Goal: Information Seeking & Learning: Learn about a topic

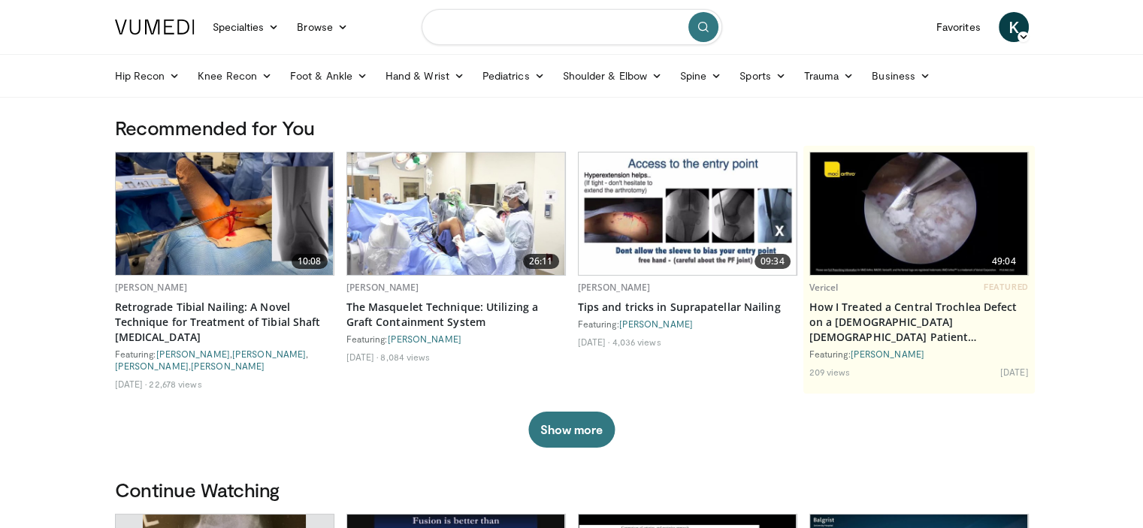
click at [524, 26] on input "Search topics, interventions" at bounding box center [572, 27] width 301 height 36
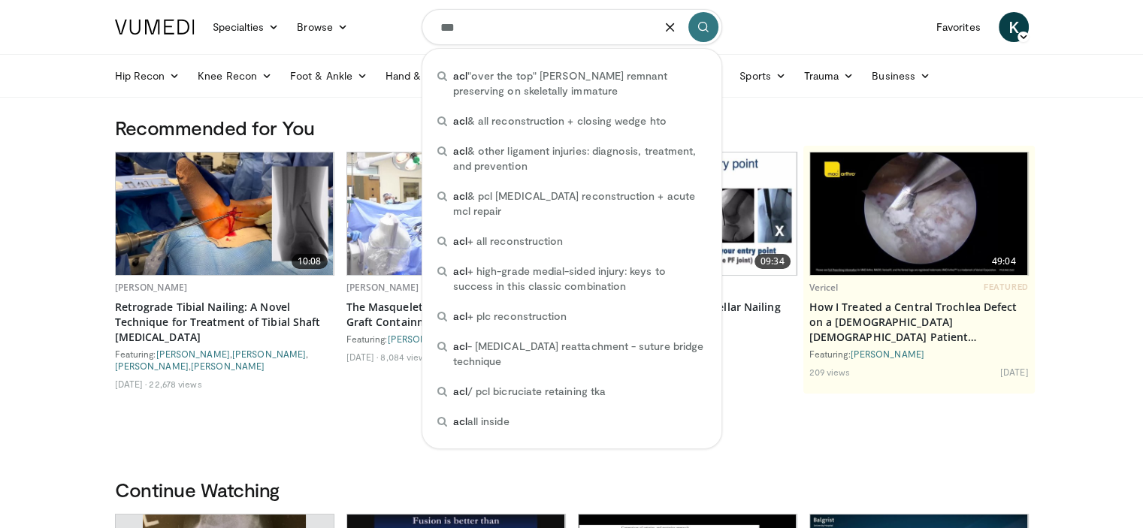
type input "***"
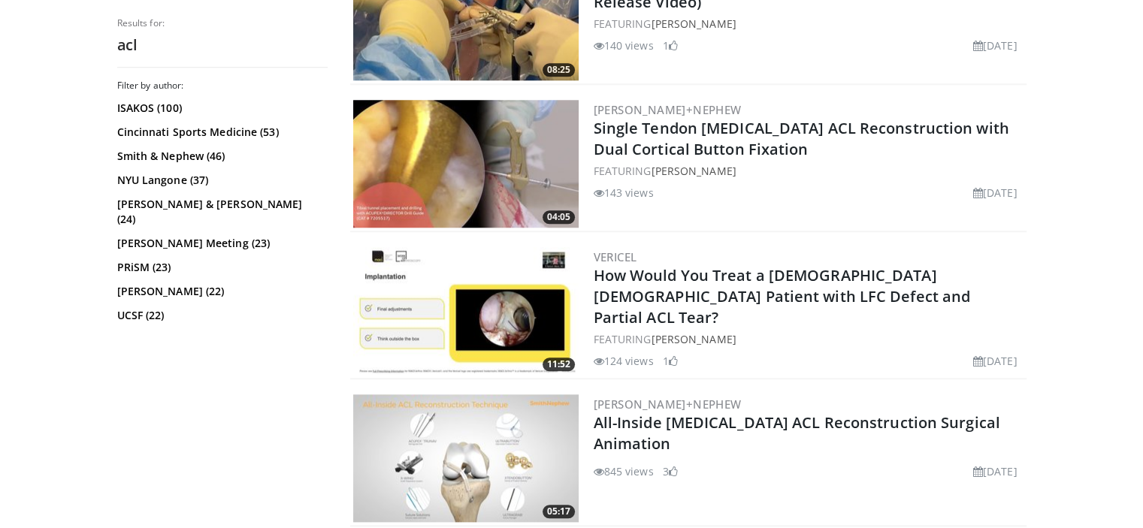
scroll to position [1539, 0]
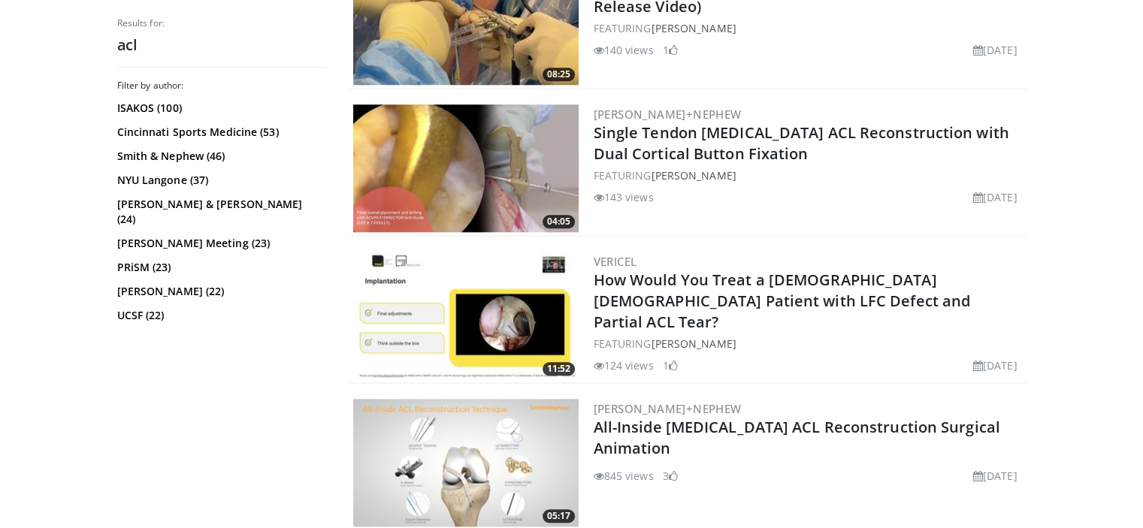
click at [486, 169] on img at bounding box center [465, 168] width 225 height 128
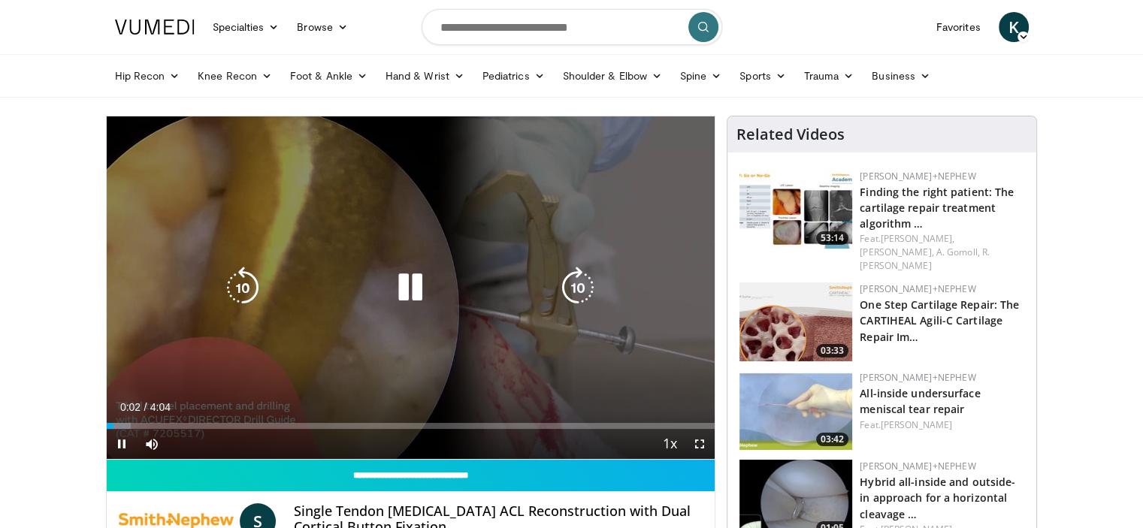
click at [585, 291] on icon "Video Player" at bounding box center [578, 288] width 42 height 42
click at [308, 425] on div "Loaded : 12.26% 0:25 1:23" at bounding box center [411, 426] width 609 height 6
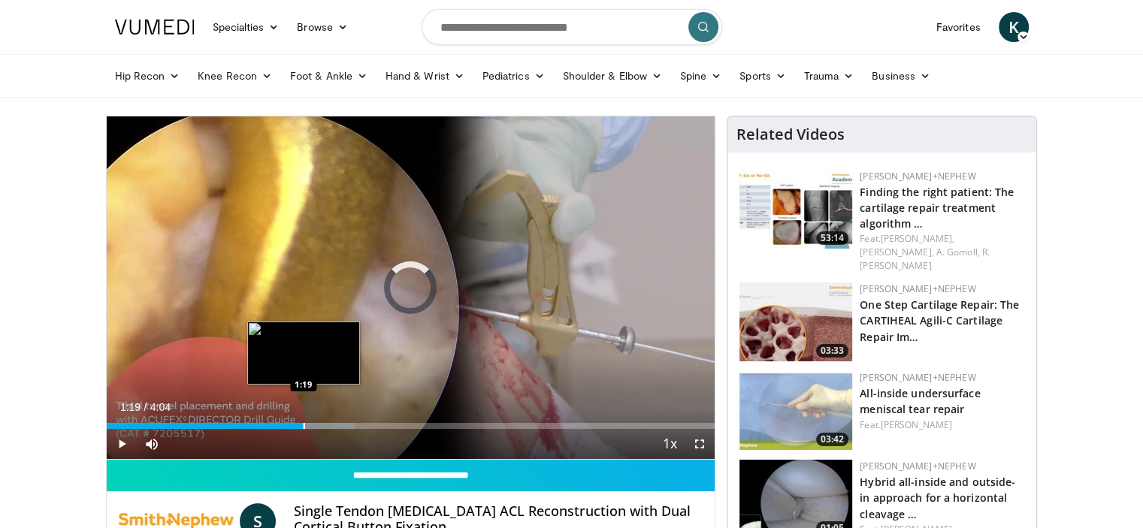
click at [304, 424] on div "Progress Bar" at bounding box center [305, 426] width 2 height 6
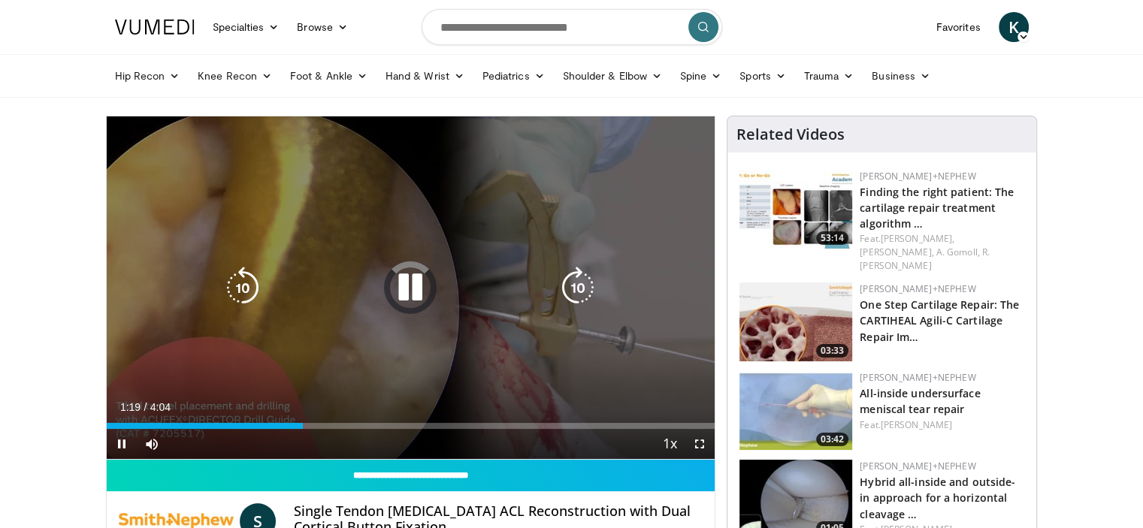
click at [403, 289] on icon "Video Player" at bounding box center [410, 288] width 42 height 42
click at [406, 292] on icon "Video Player" at bounding box center [410, 288] width 42 height 42
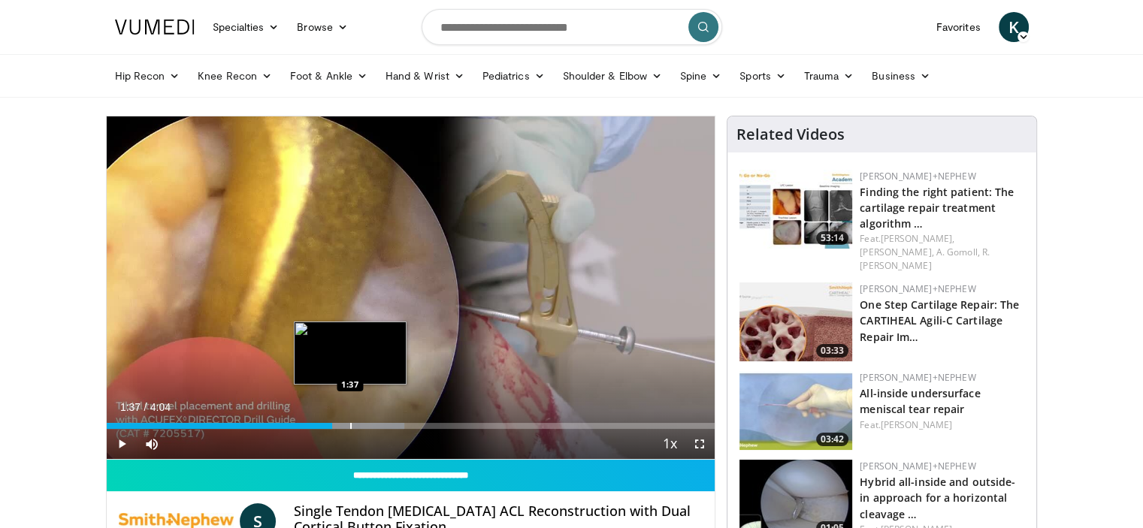
click at [349, 424] on div "Progress Bar" at bounding box center [342, 426] width 124 height 6
click at [372, 423] on div "Progress Bar" at bounding box center [373, 426] width 2 height 6
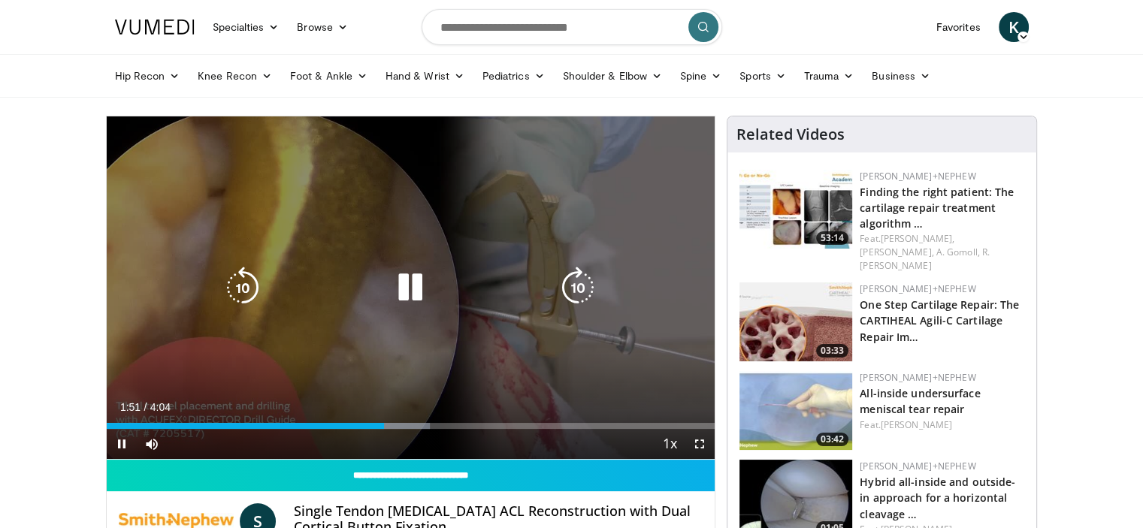
click at [474, 219] on div "10 seconds Tap to unmute" at bounding box center [411, 287] width 609 height 343
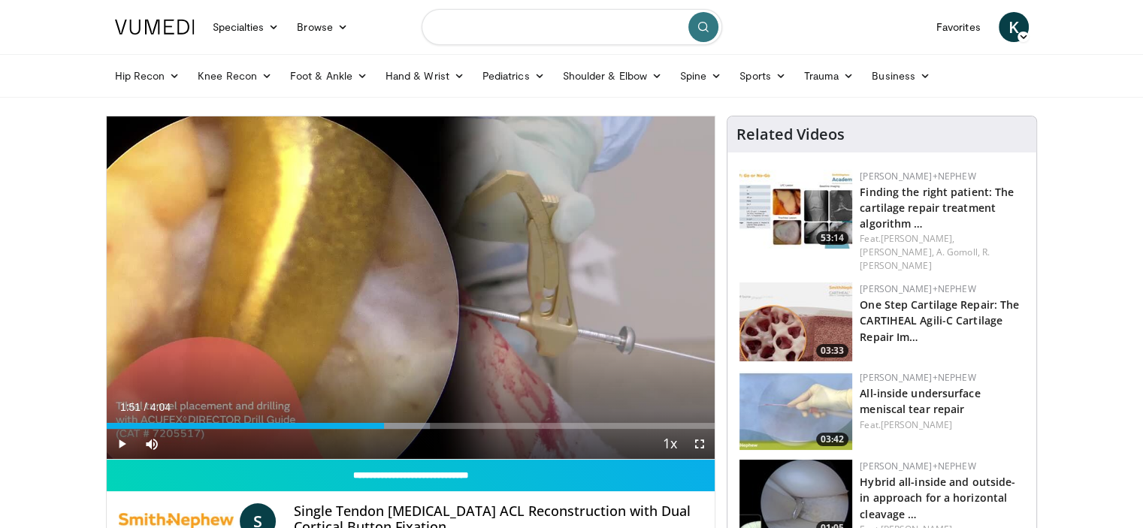
click at [478, 31] on input "Search topics, interventions" at bounding box center [572, 27] width 301 height 36
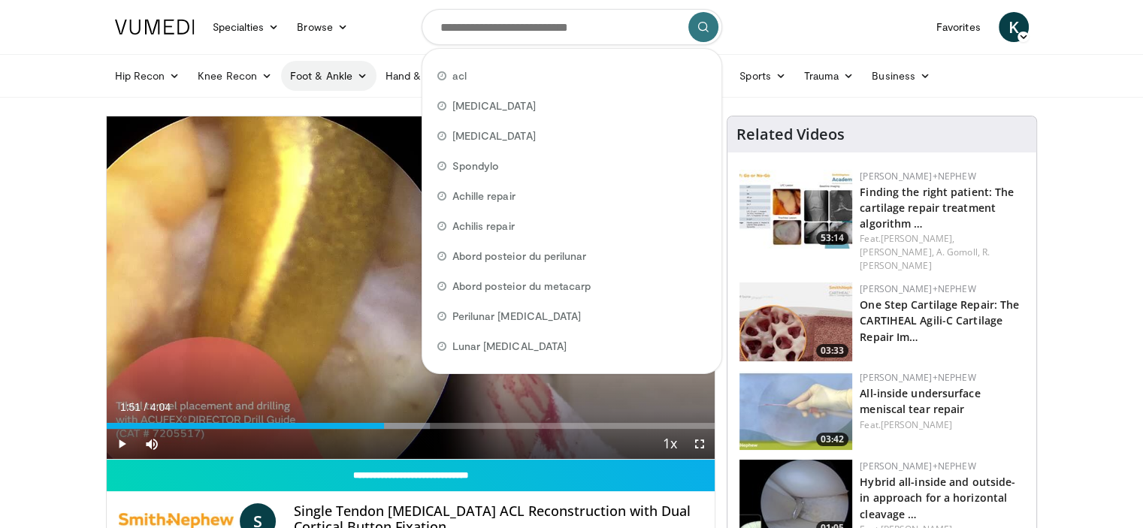
click at [357, 74] on icon at bounding box center [362, 76] width 11 height 11
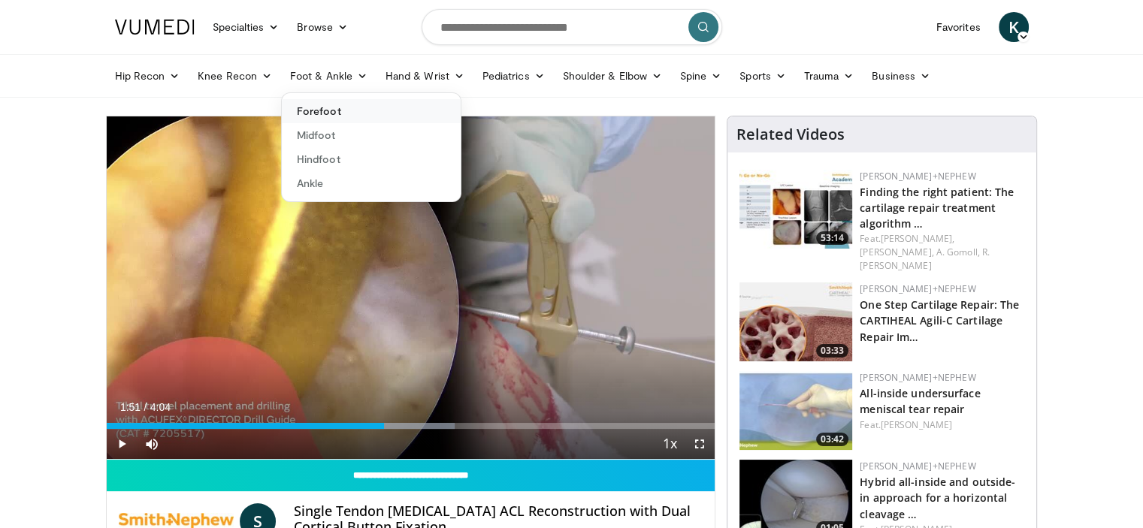
click at [337, 113] on link "Forefoot" at bounding box center [371, 111] width 179 height 24
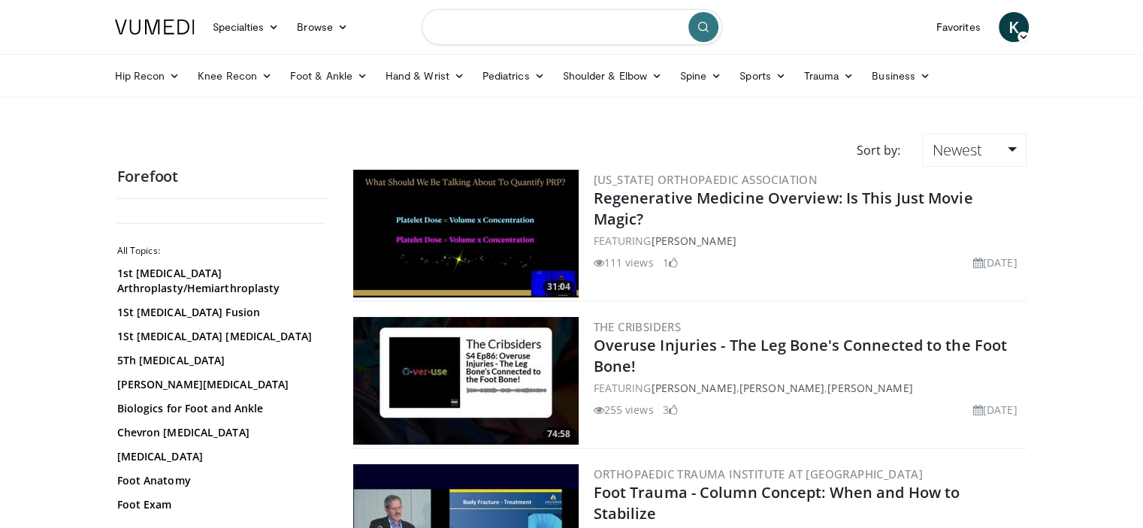
click at [469, 26] on input "Search topics, interventions" at bounding box center [572, 27] width 301 height 36
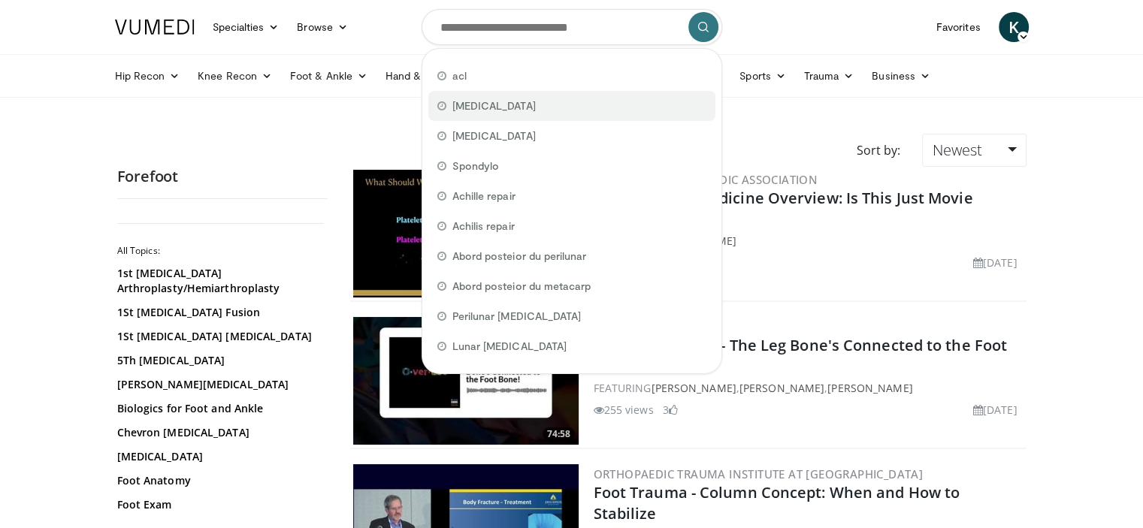
click at [472, 106] on span "[MEDICAL_DATA]" at bounding box center [493, 105] width 83 height 15
type input "**********"
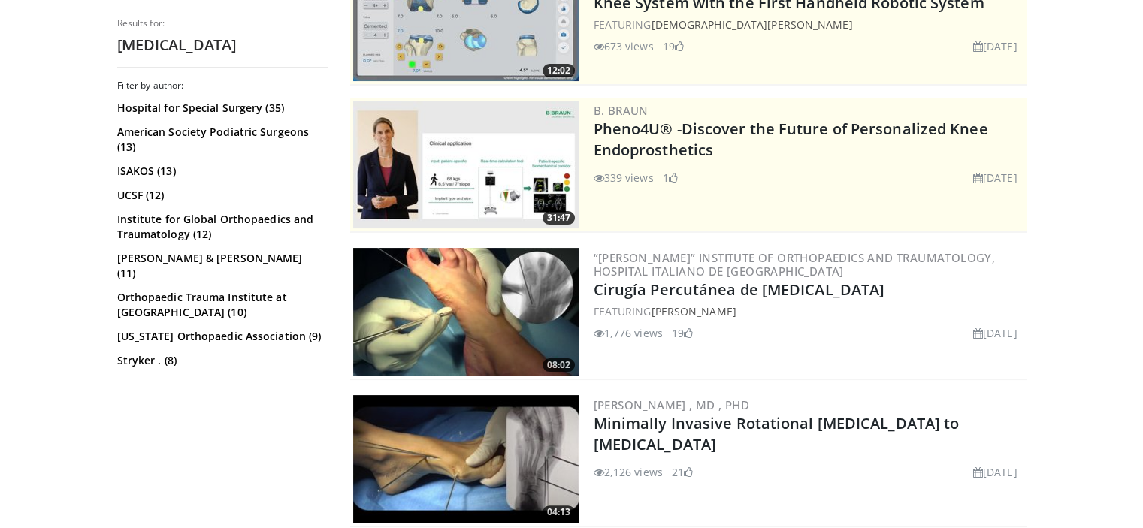
scroll to position [222, 0]
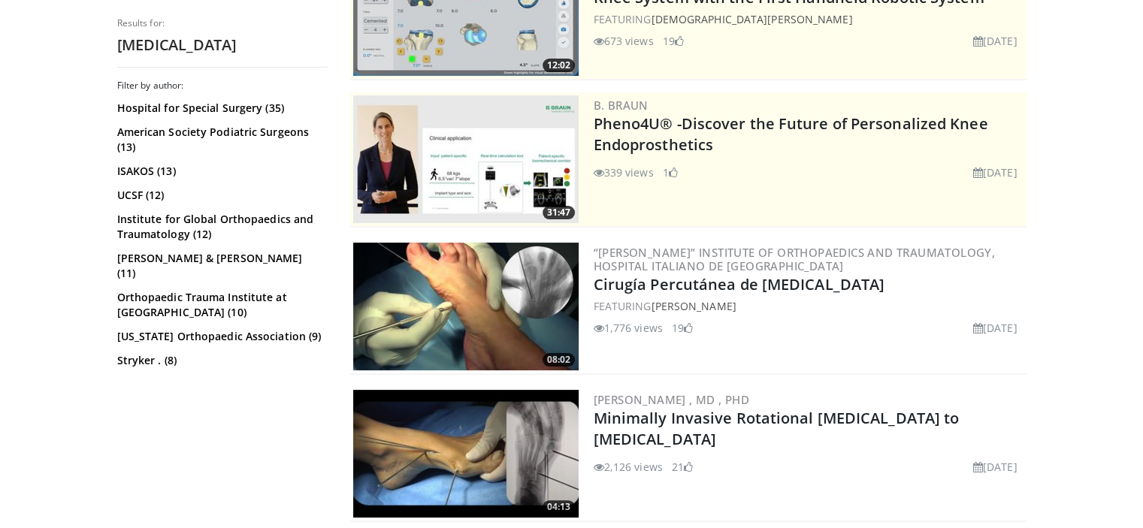
click at [505, 285] on img at bounding box center [465, 307] width 225 height 128
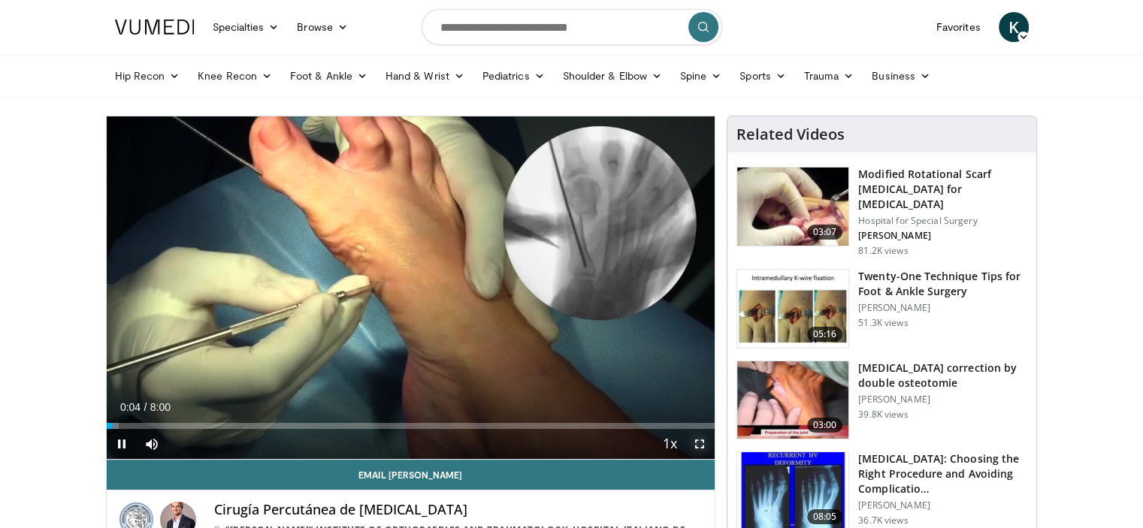
click at [698, 443] on span "Video Player" at bounding box center [700, 444] width 30 height 30
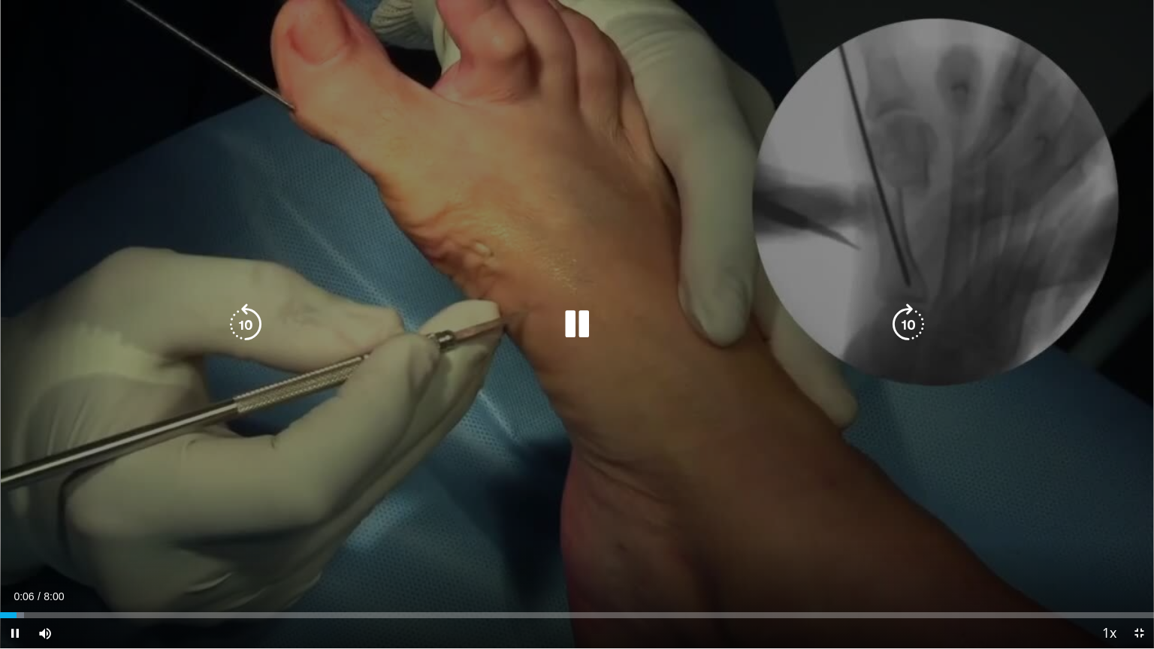
click at [912, 323] on icon "Video Player" at bounding box center [909, 325] width 42 height 42
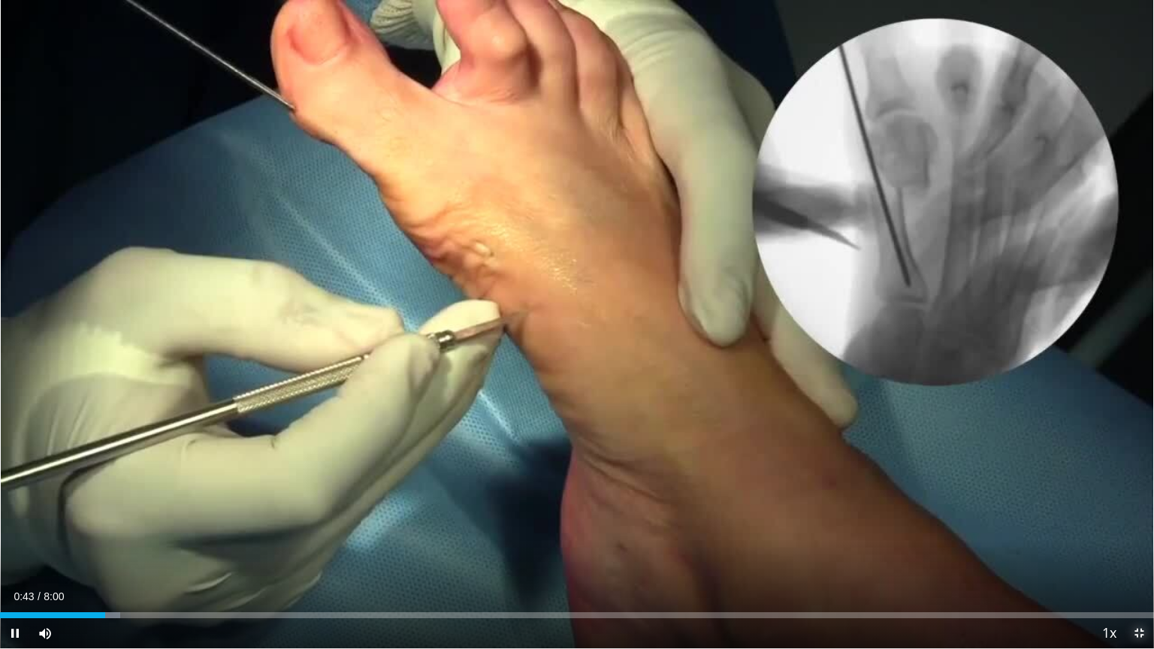
click at [1135, 528] on span "Video Player" at bounding box center [1139, 634] width 30 height 30
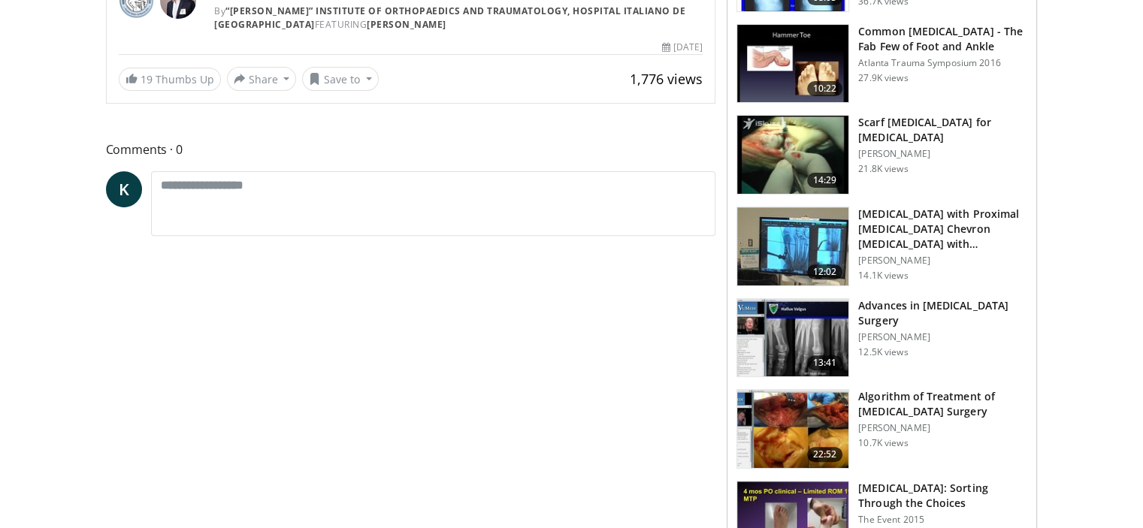
scroll to position [522, 0]
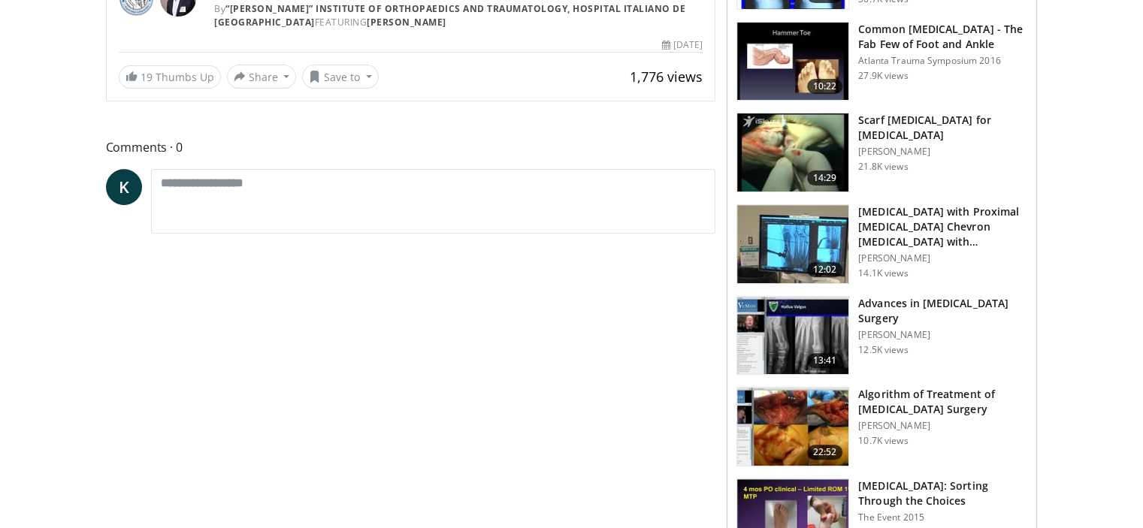
click at [815, 398] on img at bounding box center [792, 427] width 111 height 78
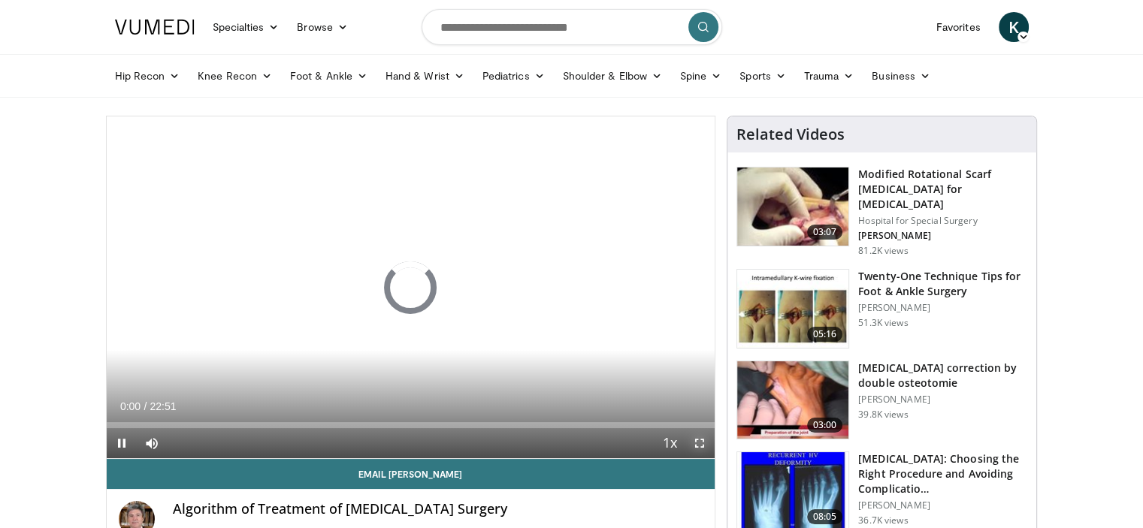
click at [701, 445] on span "Video Player" at bounding box center [700, 443] width 30 height 30
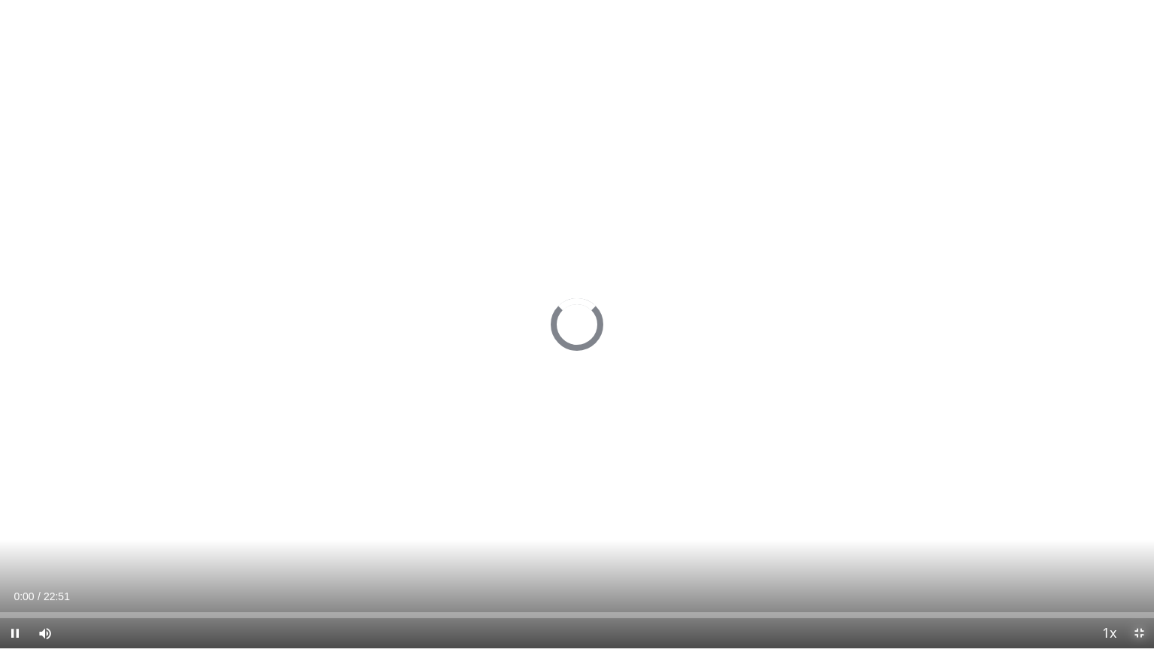
click at [1135, 528] on span "Video Player" at bounding box center [1139, 634] width 30 height 30
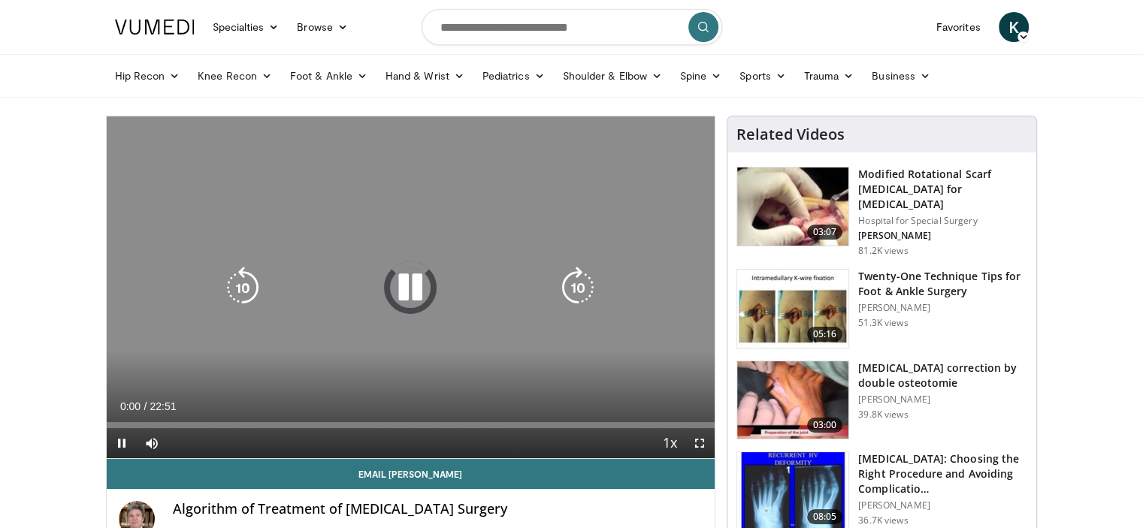
click at [405, 287] on icon "Video Player" at bounding box center [410, 288] width 42 height 42
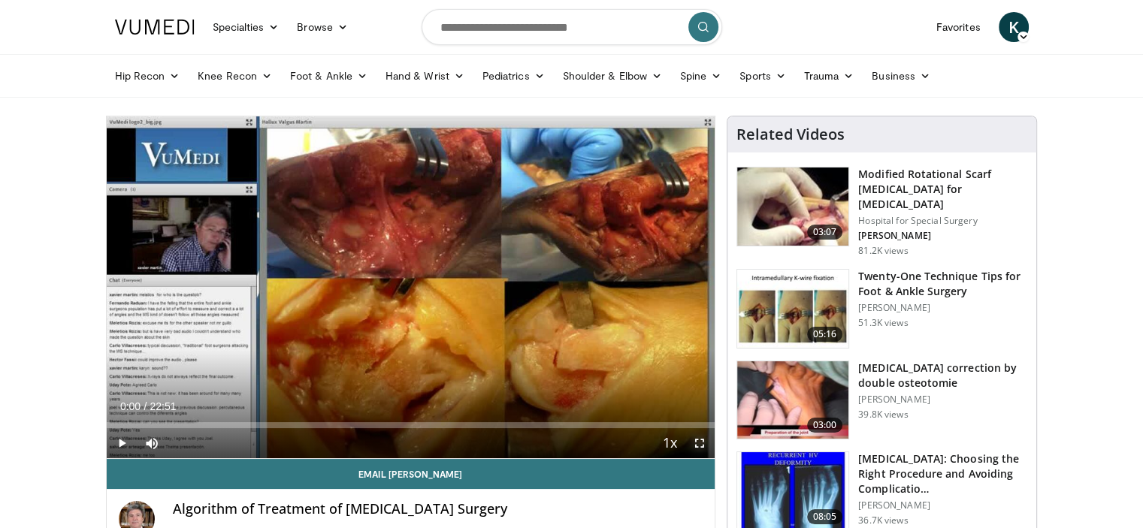
click at [703, 444] on span "Video Player" at bounding box center [700, 443] width 30 height 30
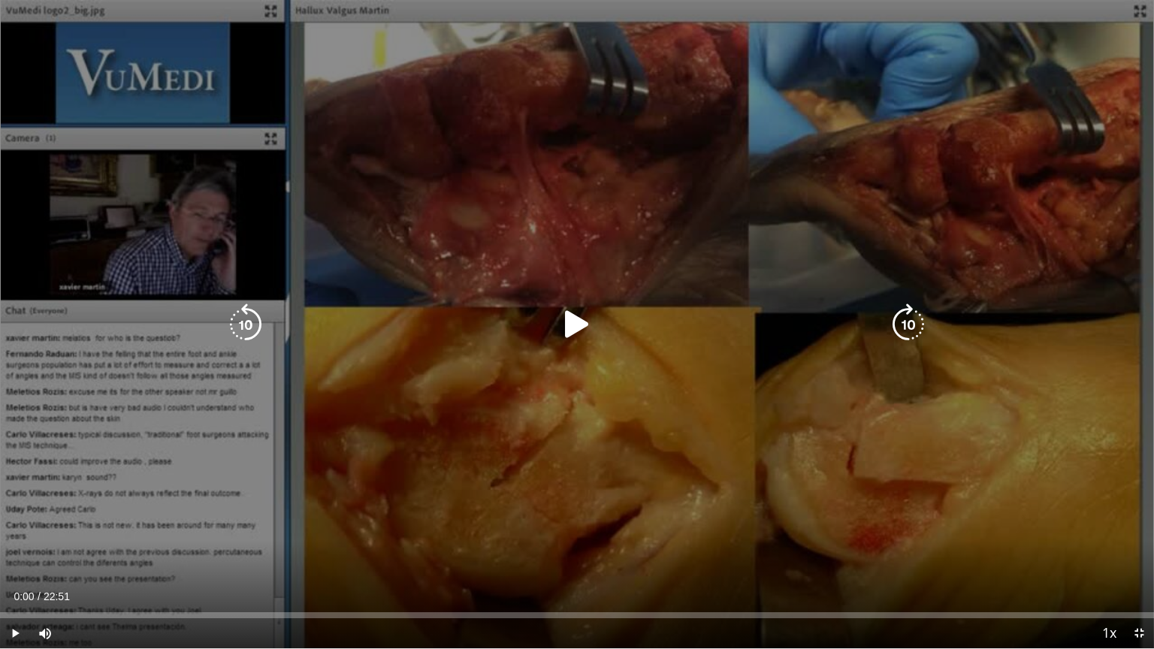
click at [576, 328] on icon "Video Player" at bounding box center [577, 325] width 42 height 42
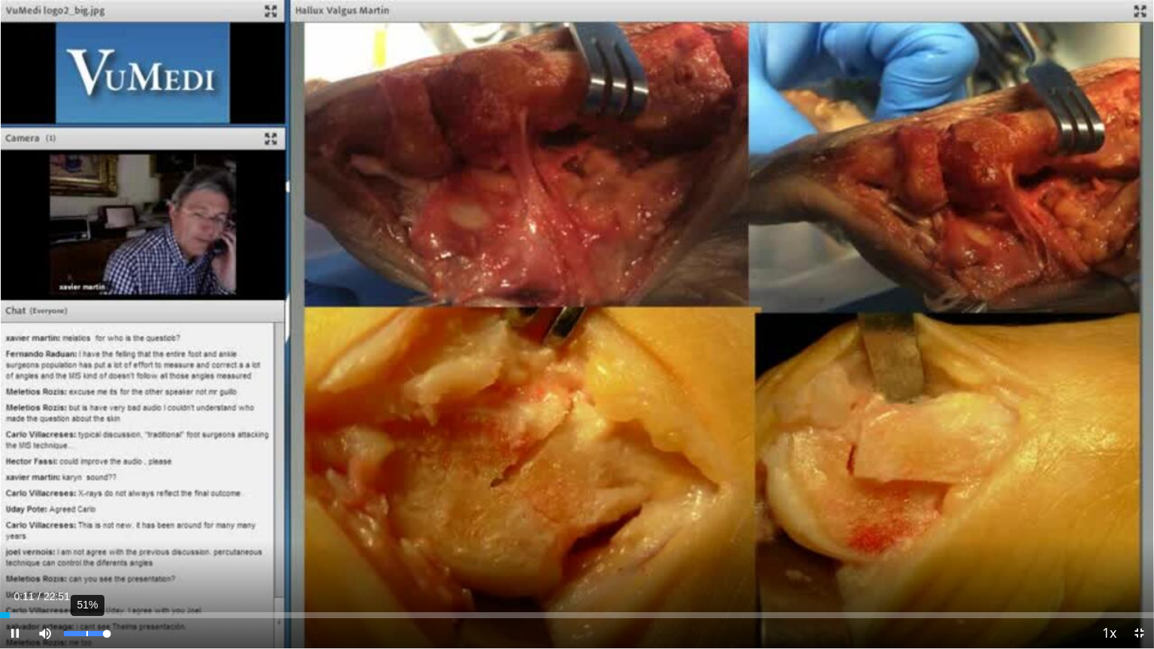
click at [86, 528] on div "51%" at bounding box center [85, 634] width 53 height 30
click at [88, 528] on div "56%" at bounding box center [85, 633] width 43 height 5
click at [79, 528] on video-js "**********" at bounding box center [577, 324] width 1154 height 649
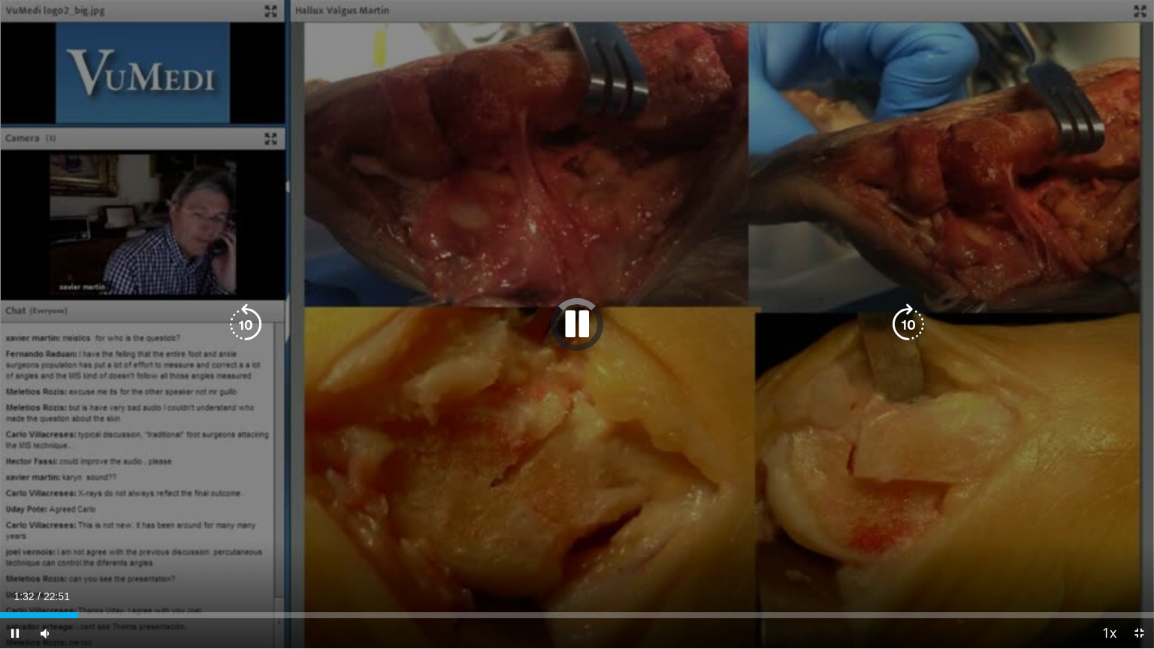
click at [611, 136] on div "10 seconds Tap to unmute" at bounding box center [577, 324] width 1154 height 649
click at [574, 334] on icon "Video Player" at bounding box center [577, 325] width 42 height 42
click at [677, 162] on div "10 seconds Tap to unmute" at bounding box center [577, 324] width 1154 height 649
click at [582, 326] on icon "Video Player" at bounding box center [577, 325] width 42 height 42
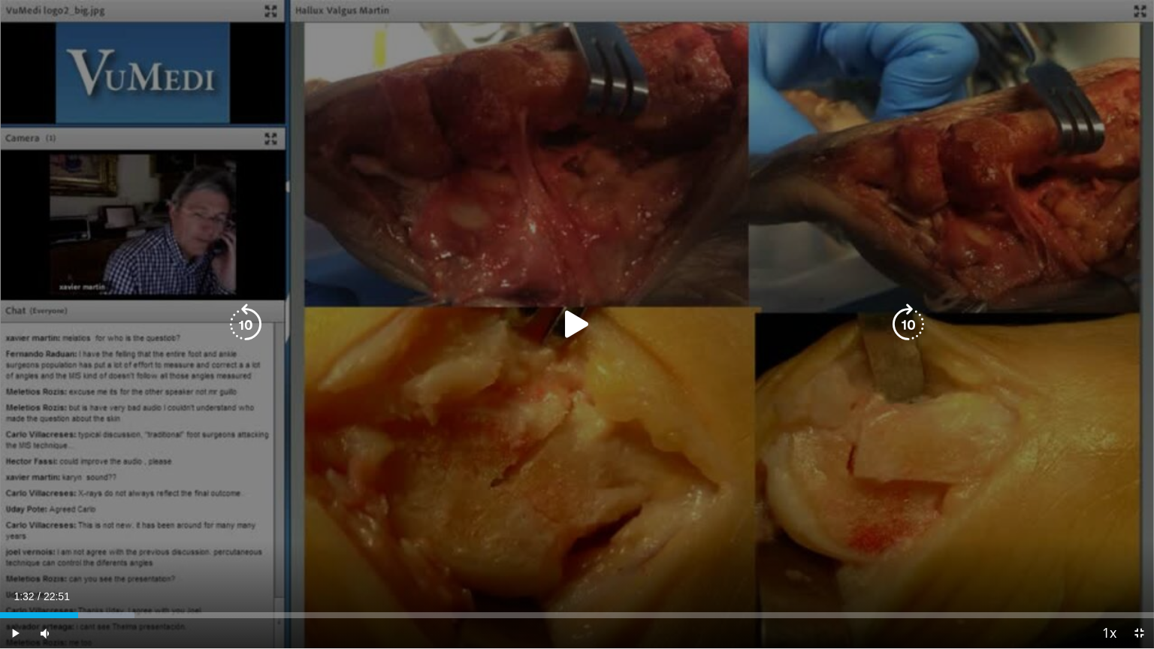
click at [588, 192] on div "10 seconds Tap to unmute" at bounding box center [577, 324] width 1154 height 649
click at [737, 91] on div "10 seconds Tap to unmute" at bounding box center [577, 324] width 1154 height 649
click at [979, 54] on div "40 seconds Tap to unmute" at bounding box center [577, 324] width 1154 height 649
click at [885, 156] on div "40 seconds Tap to unmute" at bounding box center [577, 324] width 1154 height 649
click at [743, 283] on div "40 seconds Tap to unmute" at bounding box center [577, 324] width 1154 height 649
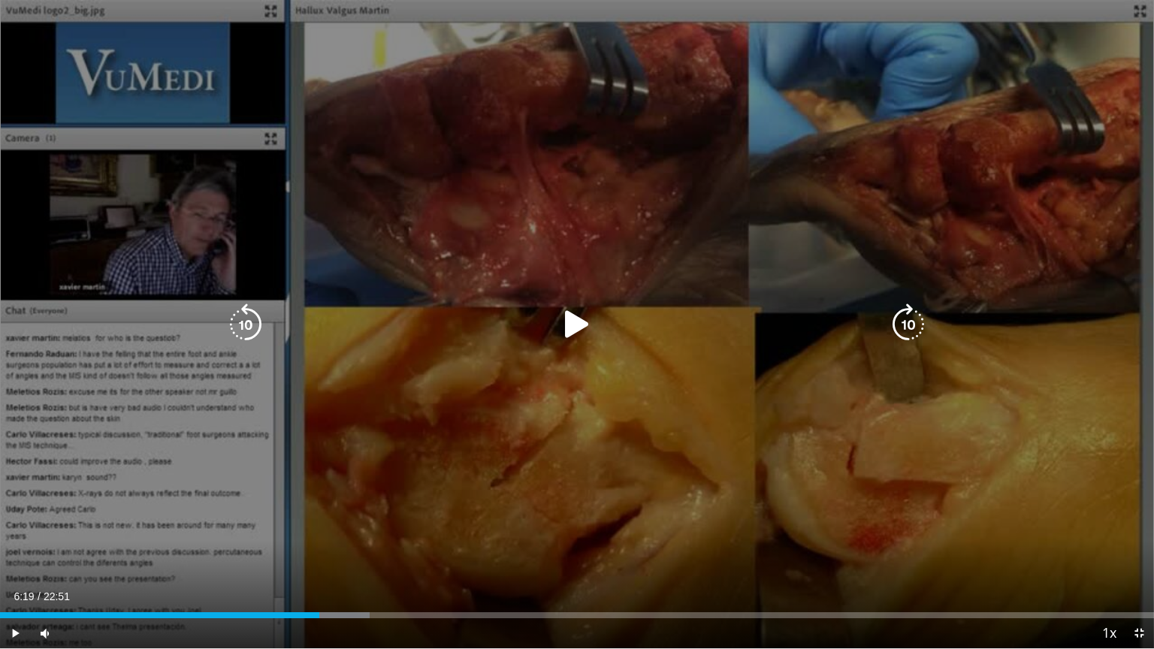
click at [743, 283] on div "40 seconds Tap to unmute" at bounding box center [577, 324] width 1154 height 649
click at [734, 233] on div "40 seconds Tap to unmute" at bounding box center [577, 324] width 1154 height 649
click at [571, 335] on icon "Video Player" at bounding box center [577, 325] width 42 height 42
click at [752, 210] on div "40 seconds Tap to unmute" at bounding box center [577, 324] width 1154 height 649
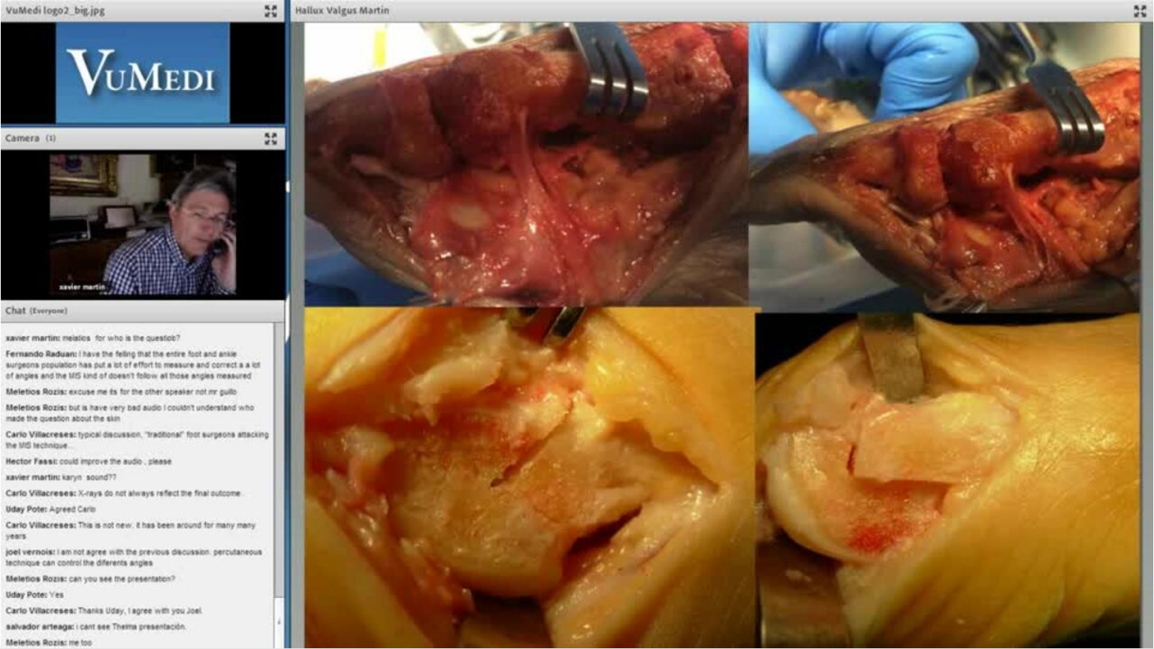
click at [752, 210] on div "40 seconds Tap to unmute" at bounding box center [577, 324] width 1154 height 649
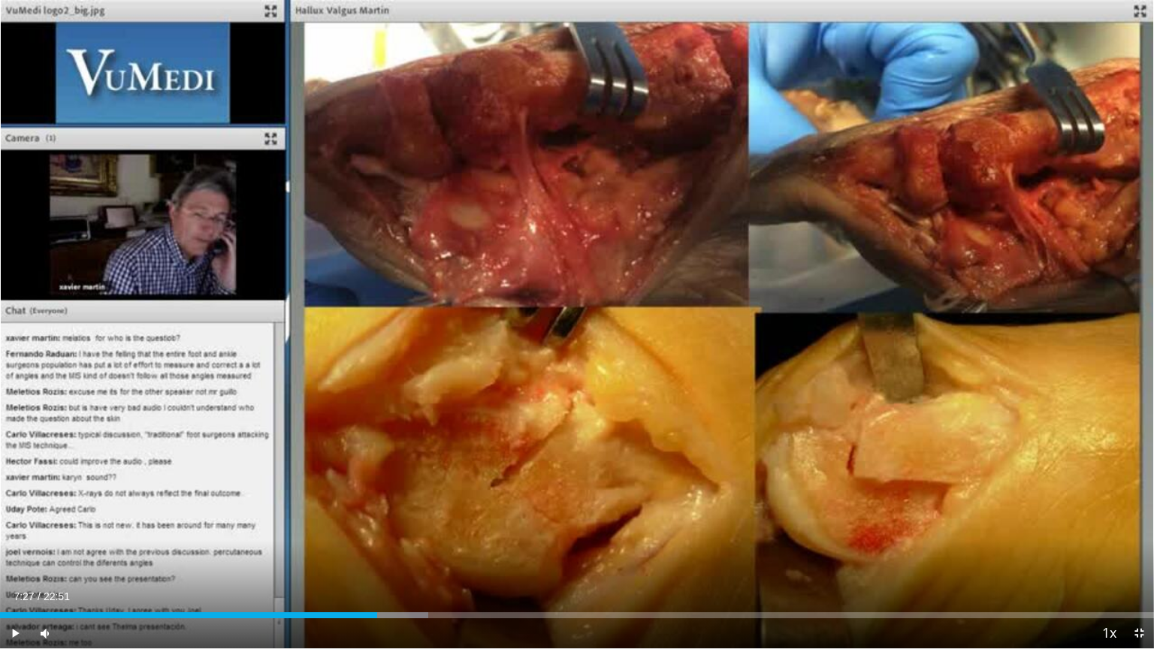
click at [607, 301] on div "40 seconds Tap to unmute" at bounding box center [577, 324] width 1154 height 649
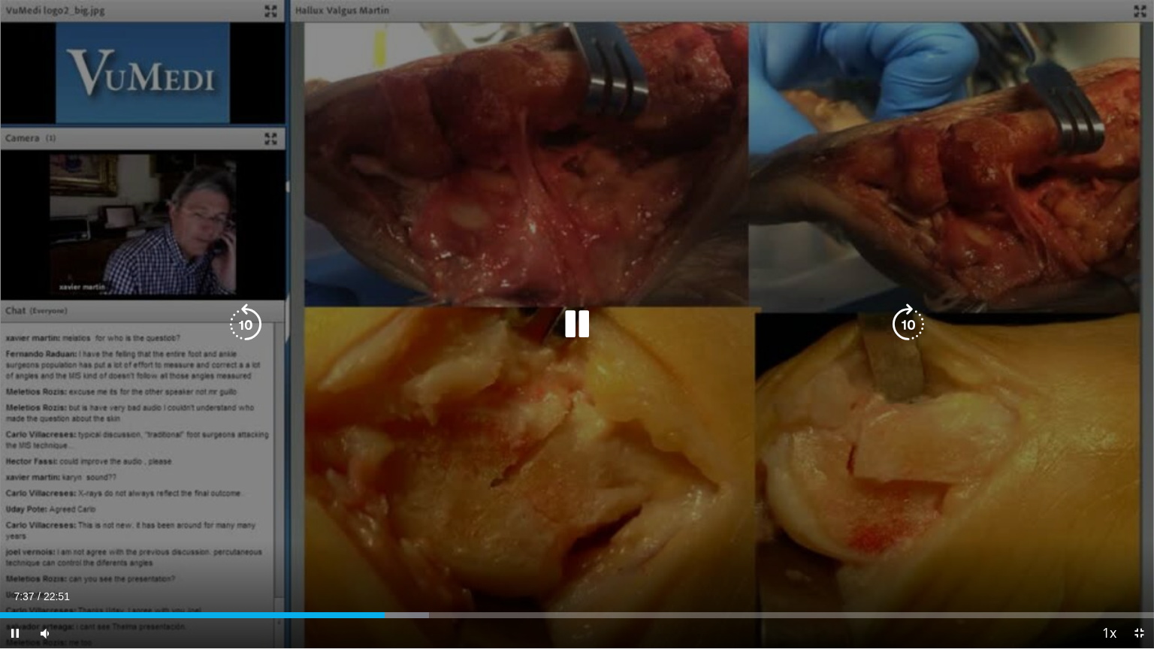
click at [622, 250] on div "40 seconds Tap to unmute" at bounding box center [577, 324] width 1154 height 649
click at [726, 234] on div "40 seconds Tap to unmute" at bounding box center [577, 324] width 1154 height 649
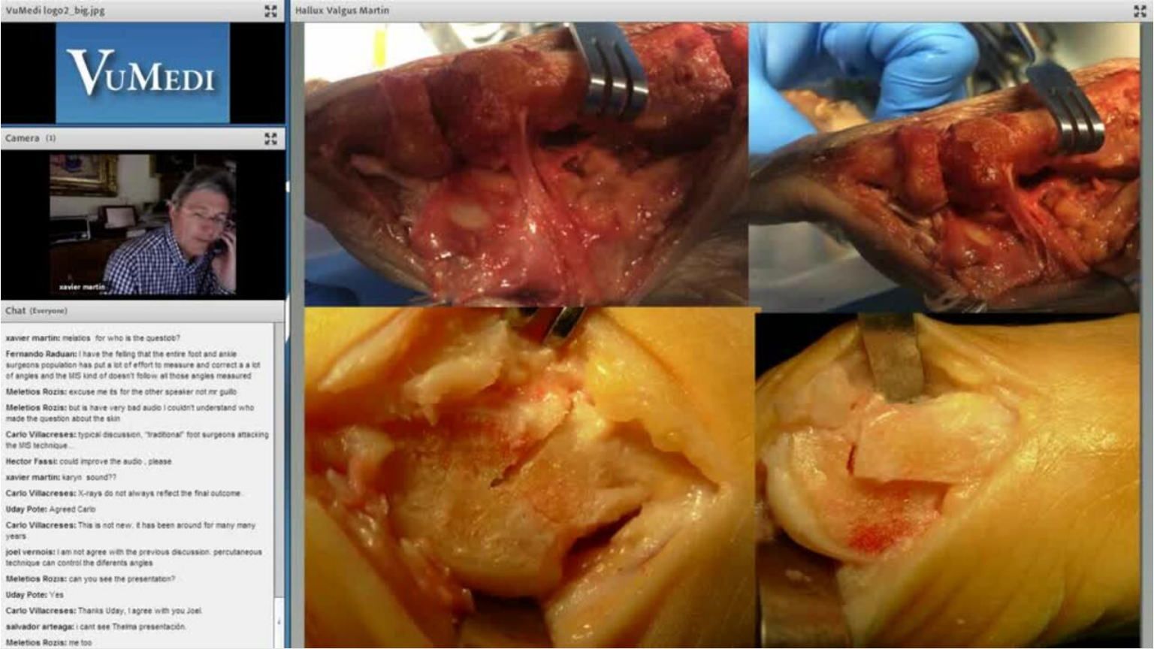
click at [818, 157] on div "40 seconds Tap to unmute" at bounding box center [577, 324] width 1154 height 649
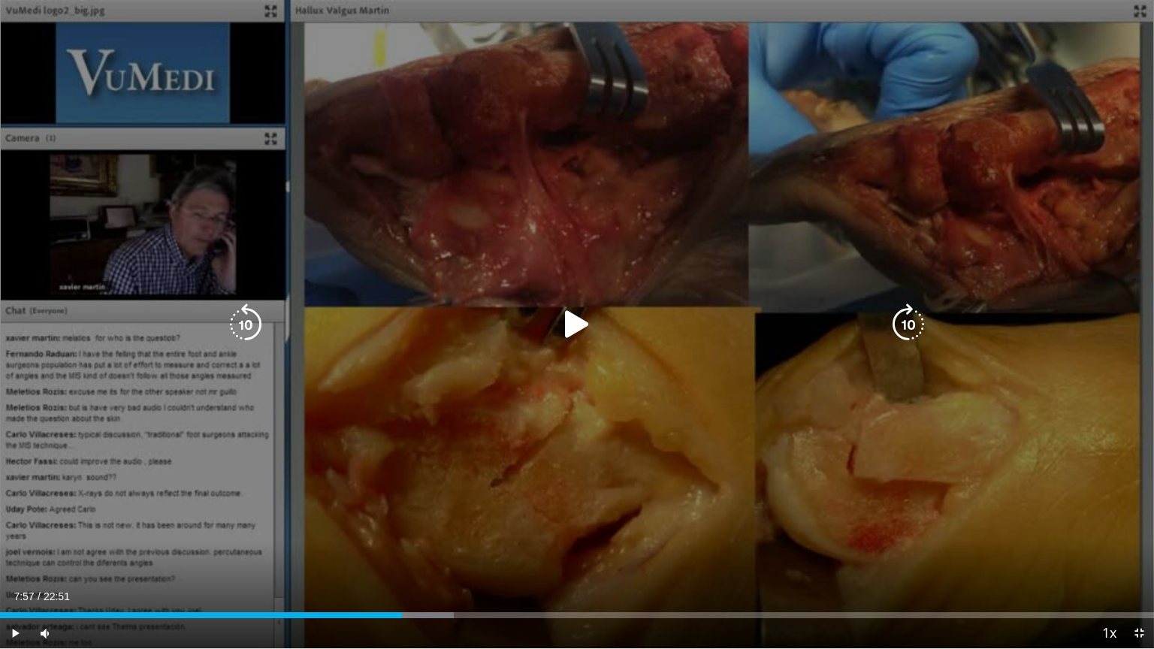
click at [782, 204] on div "40 seconds Tap to unmute" at bounding box center [577, 324] width 1154 height 649
click at [845, 113] on div "40 seconds Tap to unmute" at bounding box center [577, 324] width 1154 height 649
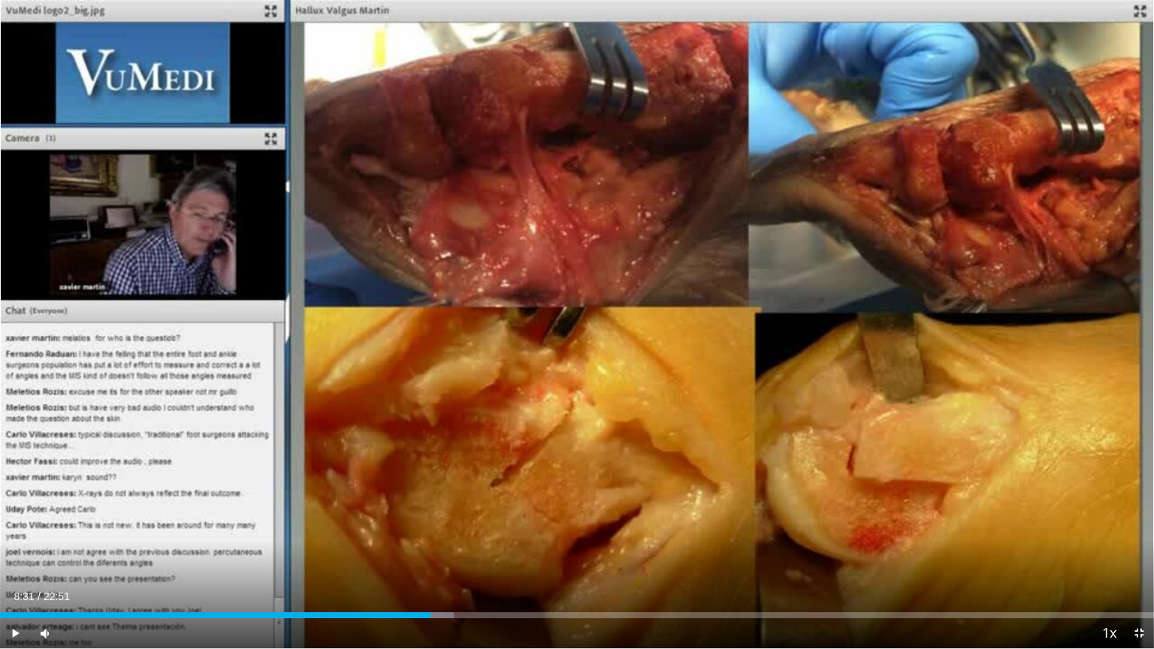
click at [845, 113] on div "40 seconds Tap to unmute" at bounding box center [577, 324] width 1154 height 649
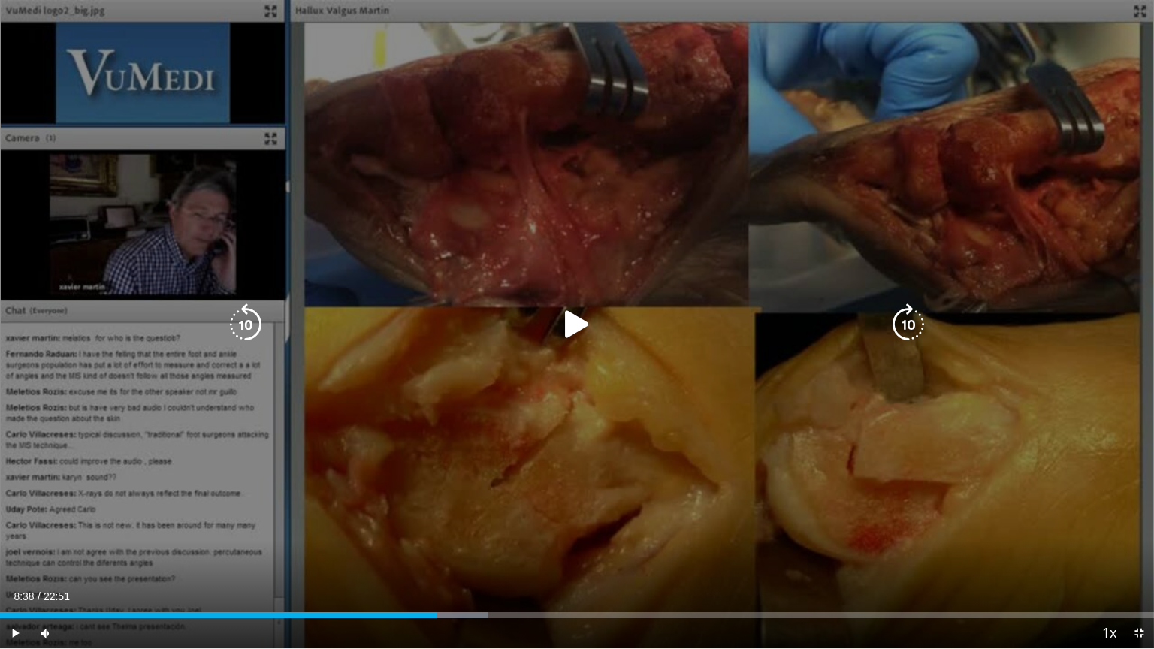
click at [636, 257] on div "40 seconds Tap to unmute" at bounding box center [577, 324] width 1154 height 649
click at [613, 194] on div "40 seconds Tap to unmute" at bounding box center [577, 324] width 1154 height 649
click at [578, 328] on icon "Video Player" at bounding box center [577, 325] width 42 height 42
click at [574, 328] on icon "Video Player" at bounding box center [577, 325] width 42 height 42
click at [584, 322] on icon "Video Player" at bounding box center [577, 325] width 42 height 42
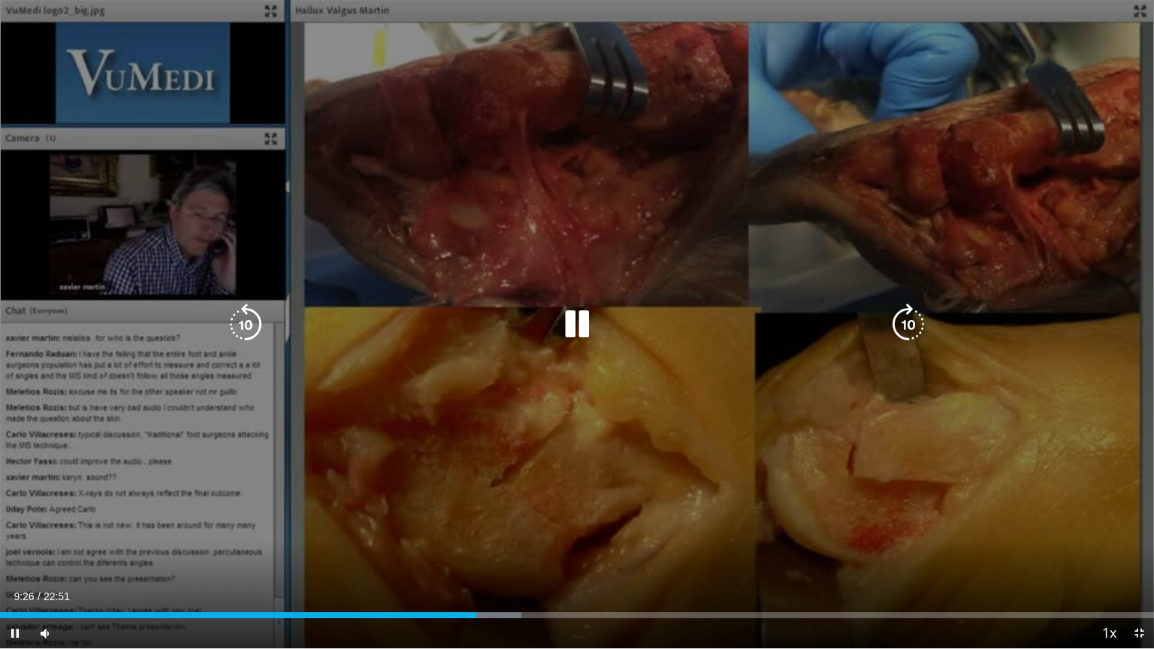
click at [567, 336] on icon "Video Player" at bounding box center [577, 325] width 42 height 42
click at [567, 334] on icon "Video Player" at bounding box center [577, 325] width 42 height 42
click at [580, 334] on icon "Video Player" at bounding box center [577, 325] width 42 height 42
click at [877, 141] on div "10 seconds Tap to unmute" at bounding box center [577, 324] width 1154 height 649
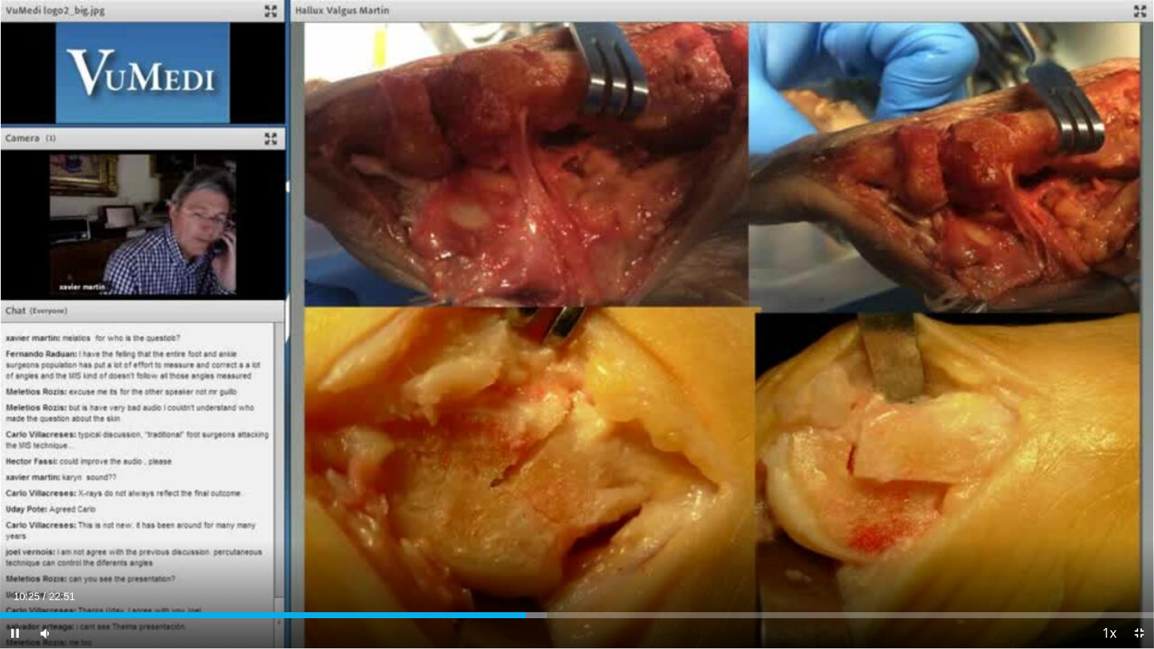
click at [877, 141] on div "10 seconds Tap to unmute" at bounding box center [577, 324] width 1154 height 649
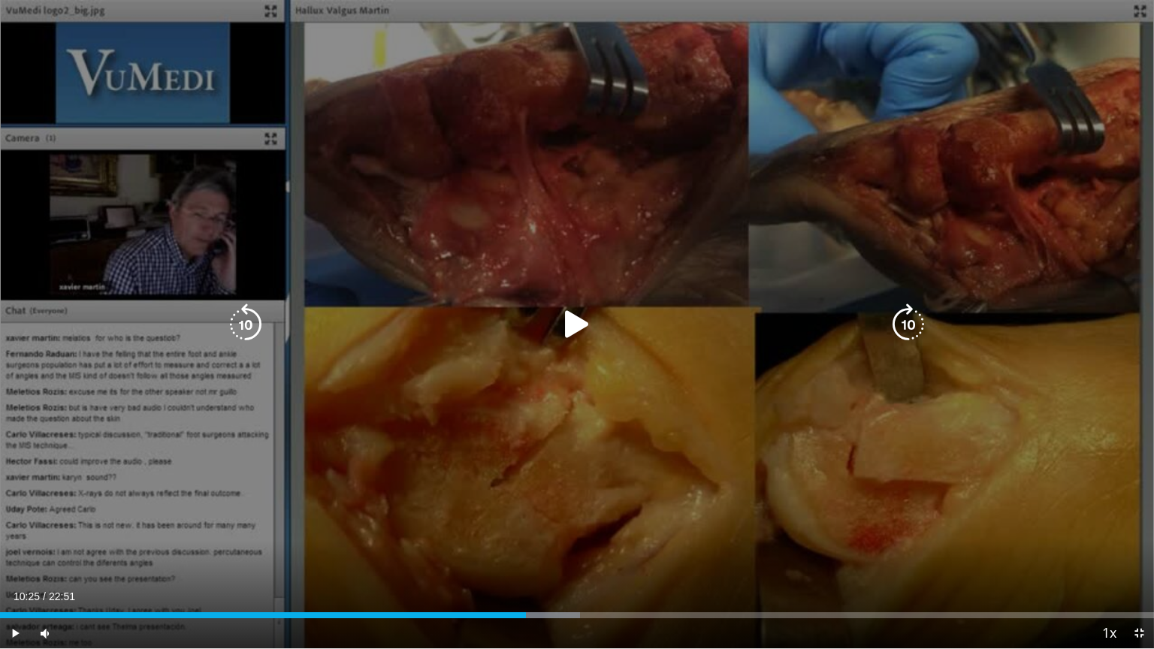
click at [573, 310] on icon "Video Player" at bounding box center [577, 325] width 42 height 42
click at [574, 328] on icon "Video Player" at bounding box center [577, 325] width 42 height 42
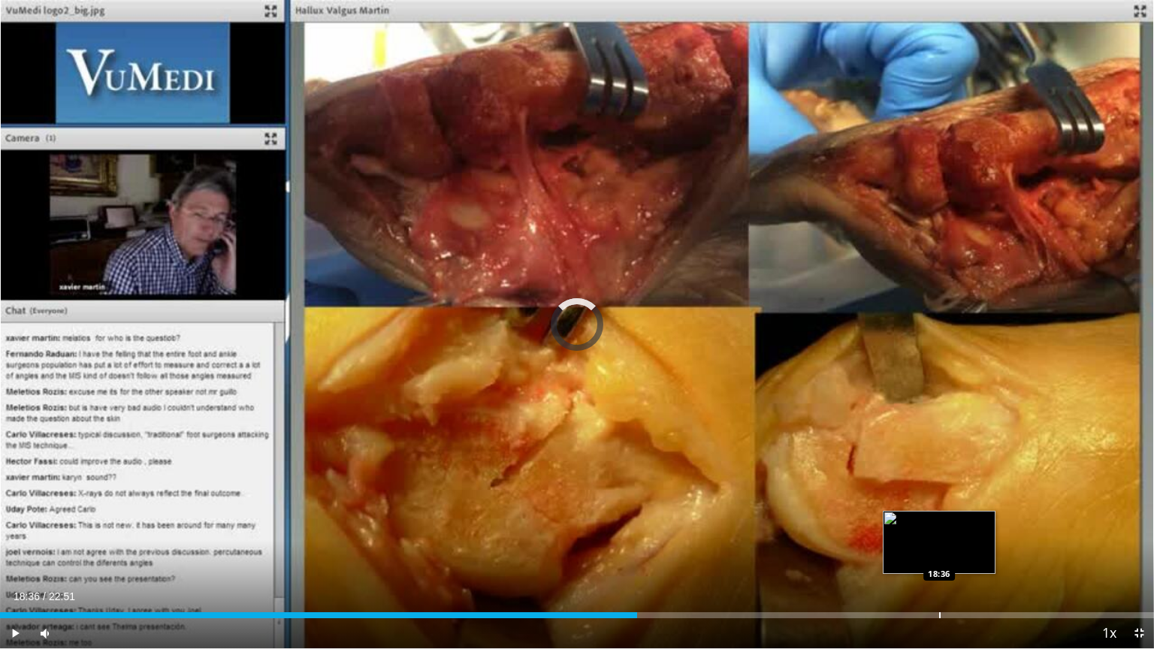
click at [939, 528] on div "Progress Bar" at bounding box center [940, 616] width 2 height 6
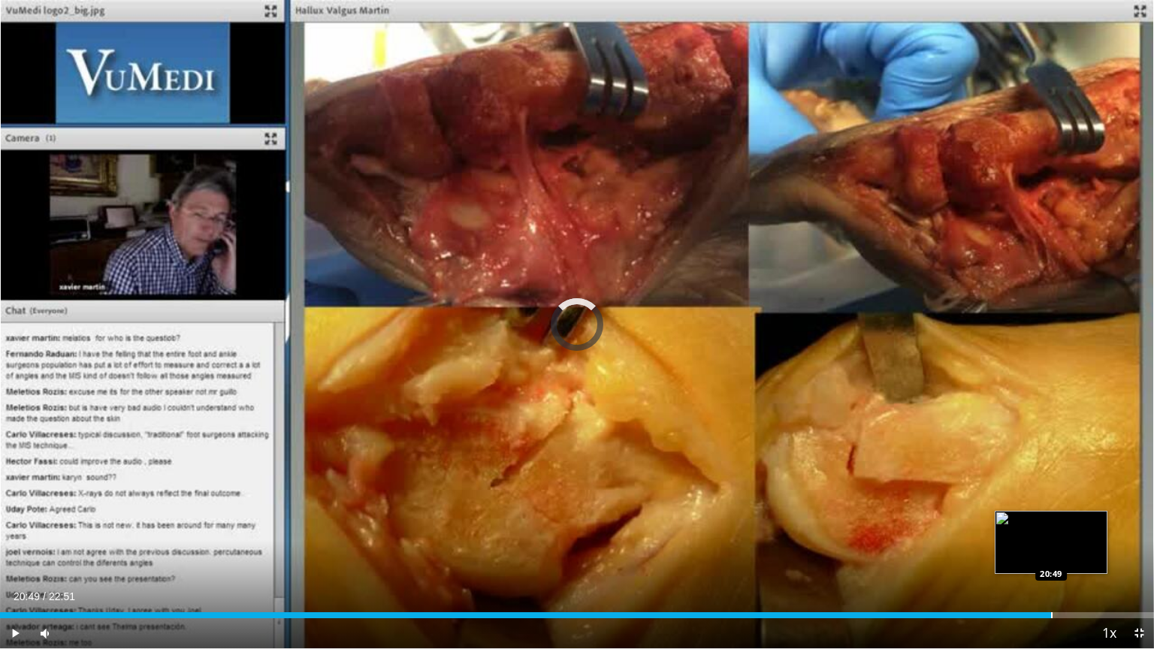
click at [1051, 528] on div "Loaded : 81.65% 20:49 20:49" at bounding box center [577, 611] width 1154 height 14
click at [1085, 528] on div "Progress Bar" at bounding box center [1086, 616] width 2 height 6
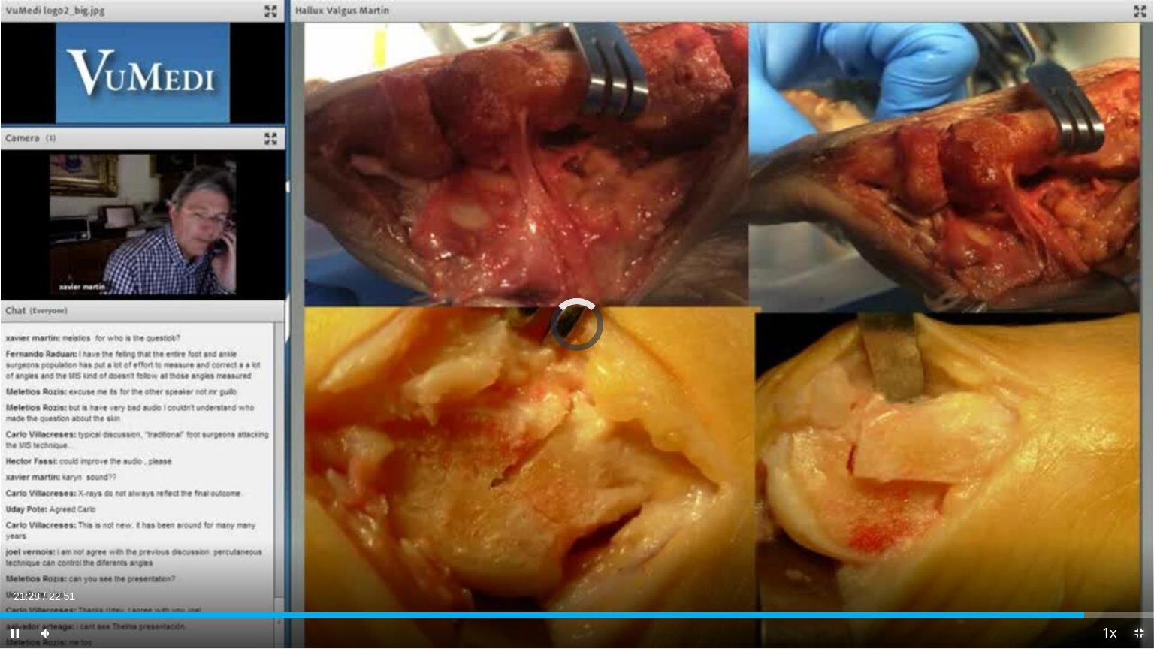
click at [1136, 528] on span "Video Player" at bounding box center [1139, 634] width 30 height 30
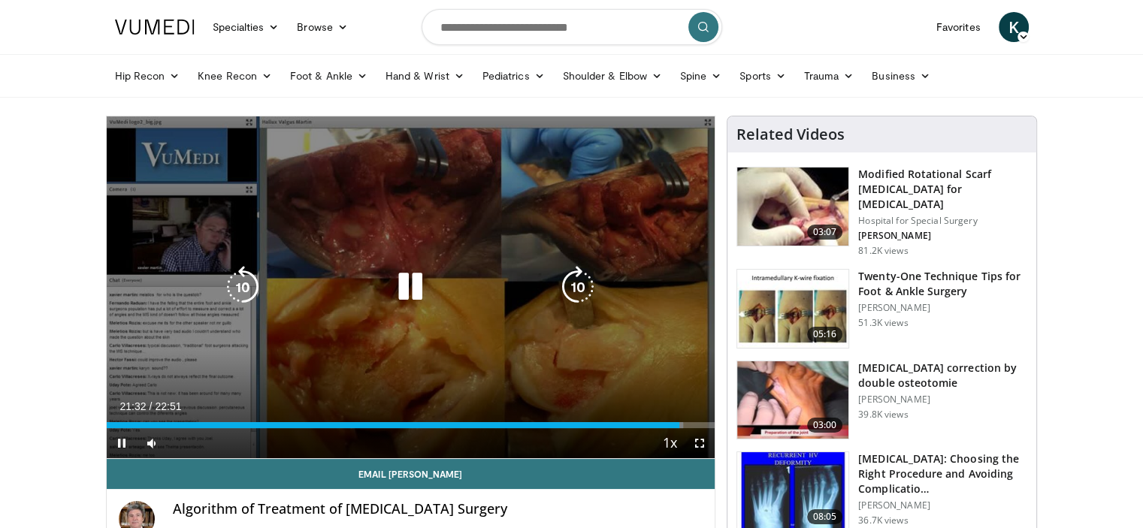
click at [397, 282] on icon "Video Player" at bounding box center [410, 287] width 42 height 42
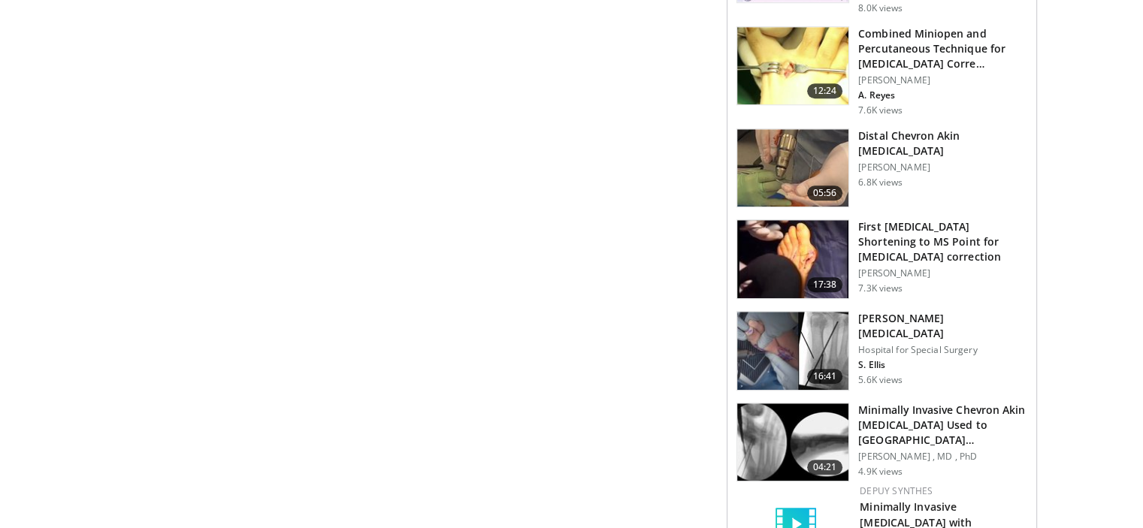
scroll to position [1068, 0]
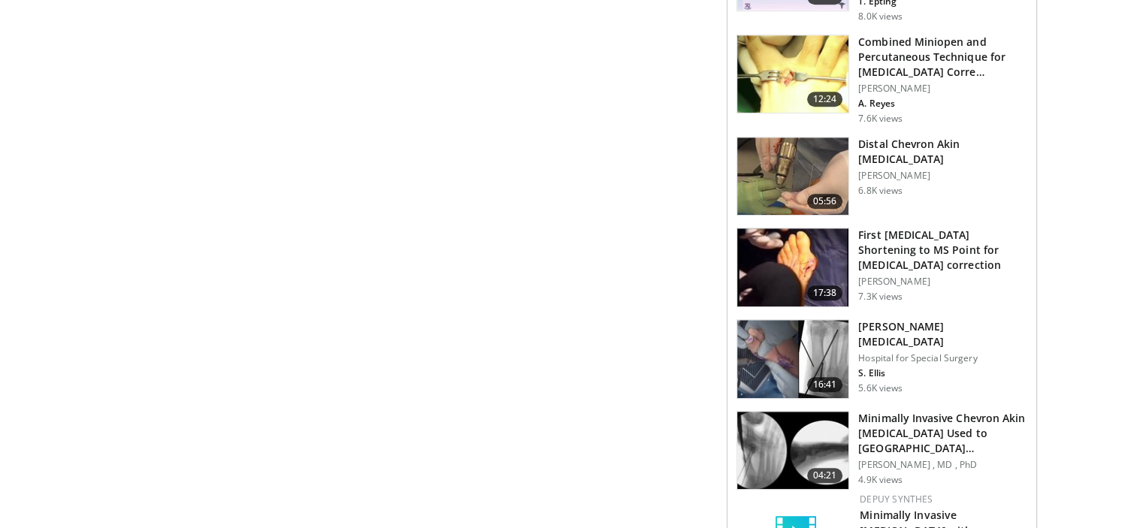
click at [827, 351] on img at bounding box center [792, 359] width 111 height 78
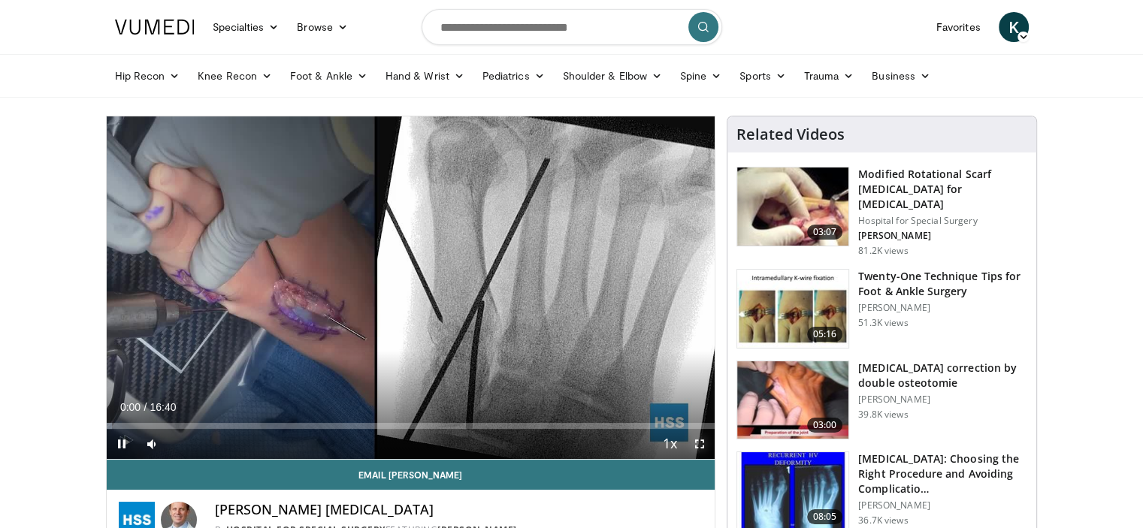
click at [697, 443] on span "Video Player" at bounding box center [700, 444] width 30 height 30
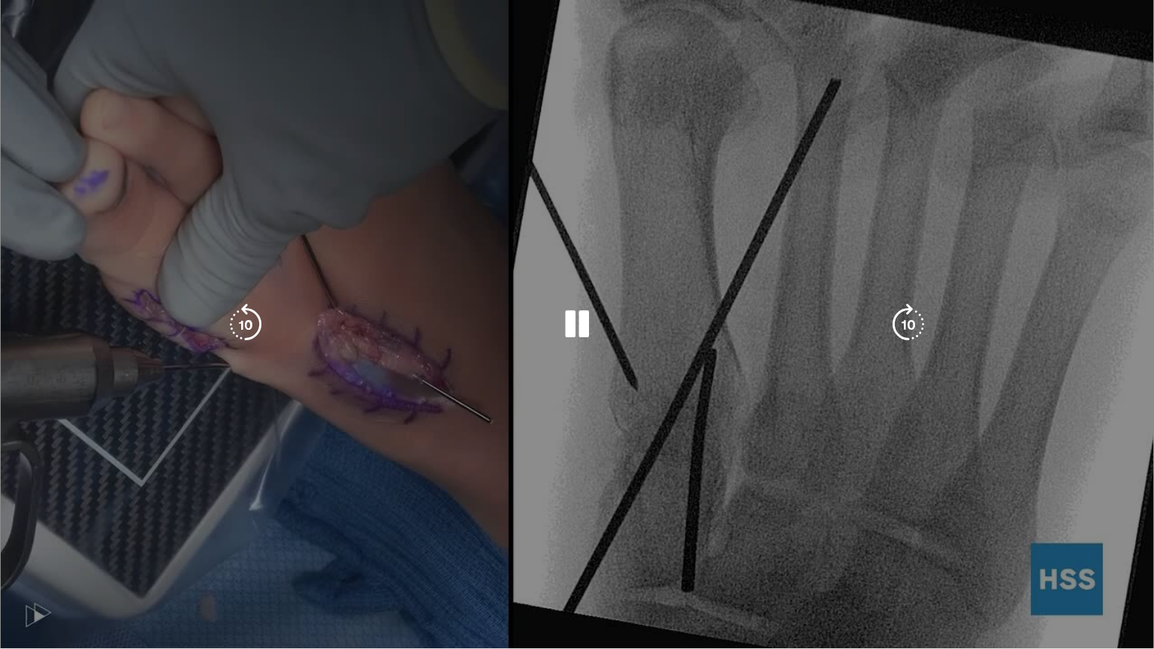
click at [950, 103] on div "50 seconds Tap to unmute" at bounding box center [577, 324] width 1154 height 649
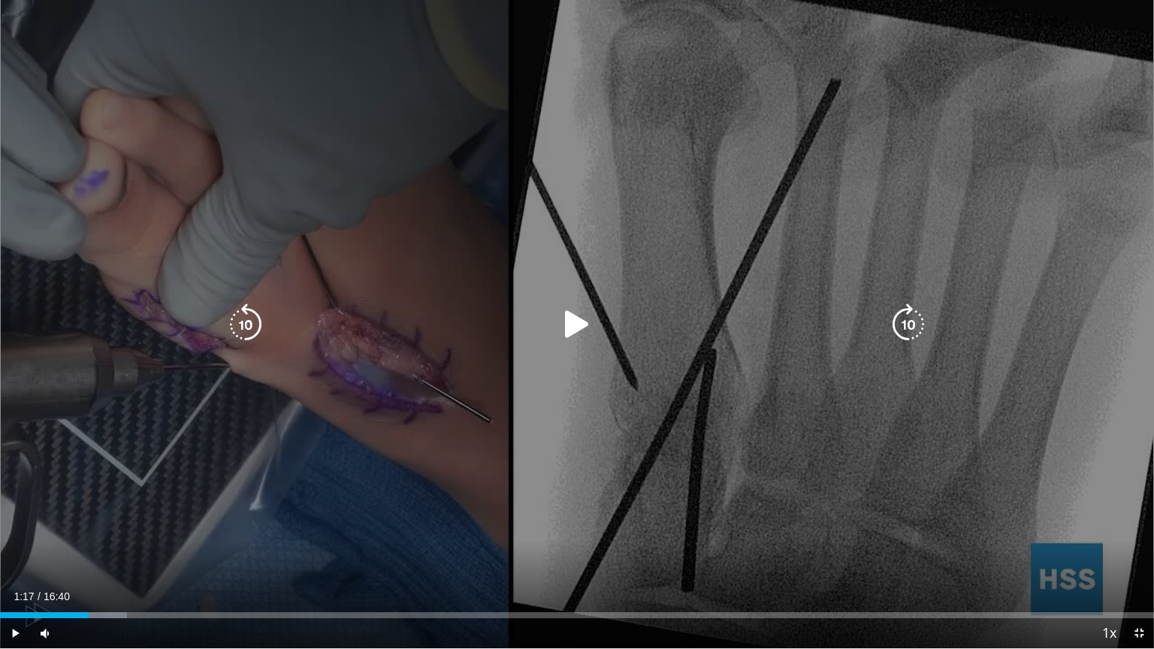
click at [573, 316] on icon "Video Player" at bounding box center [577, 325] width 42 height 42
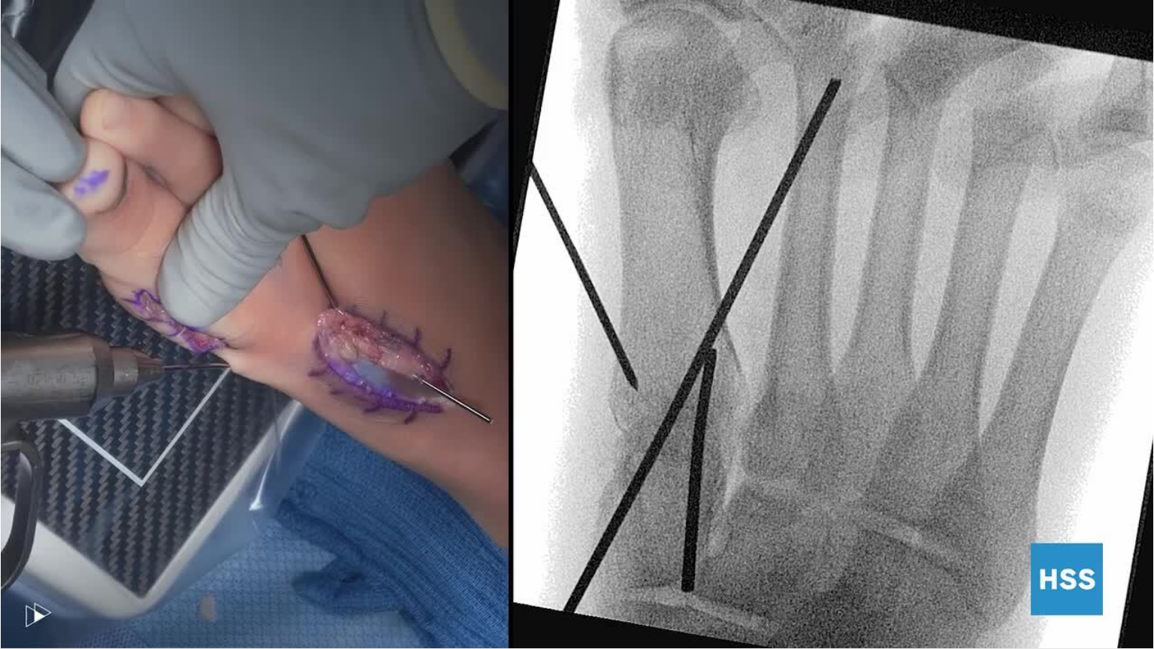
click at [793, 187] on div "50 seconds Tap to unmute" at bounding box center [577, 324] width 1154 height 649
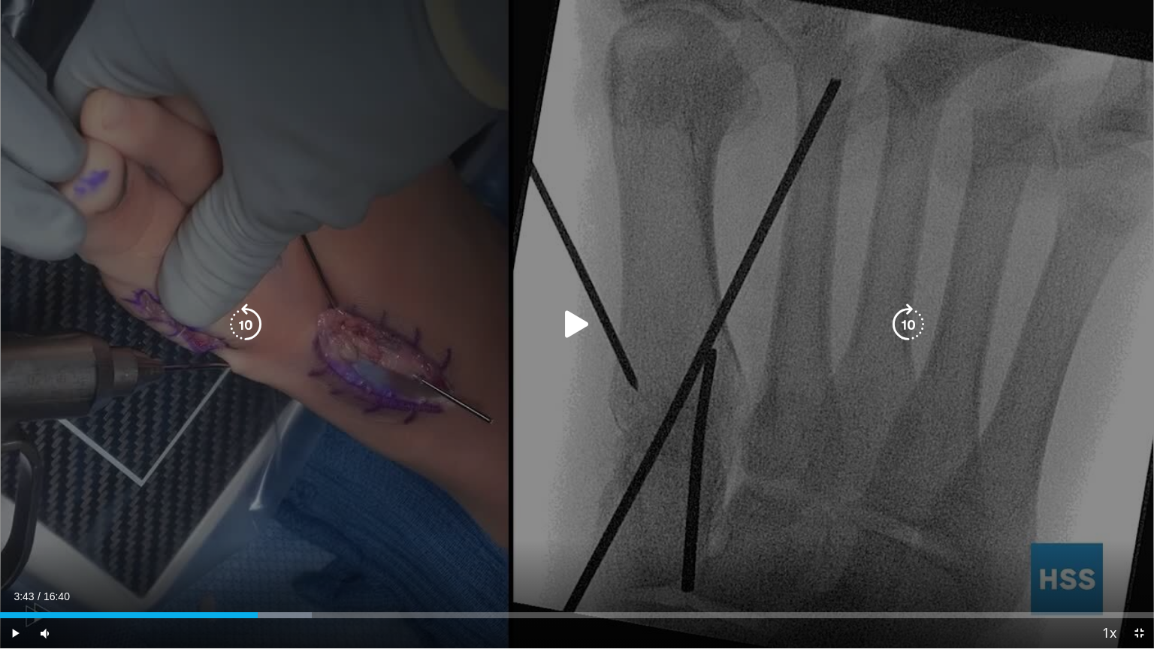
click at [706, 245] on div "50 seconds Tap to unmute" at bounding box center [577, 324] width 1154 height 649
click at [582, 325] on icon "Video Player" at bounding box center [577, 325] width 42 height 42
click at [252, 324] on icon "Video Player" at bounding box center [246, 325] width 42 height 42
click at [568, 316] on icon "Video Player" at bounding box center [577, 325] width 42 height 42
click at [578, 328] on icon "Video Player" at bounding box center [577, 325] width 42 height 42
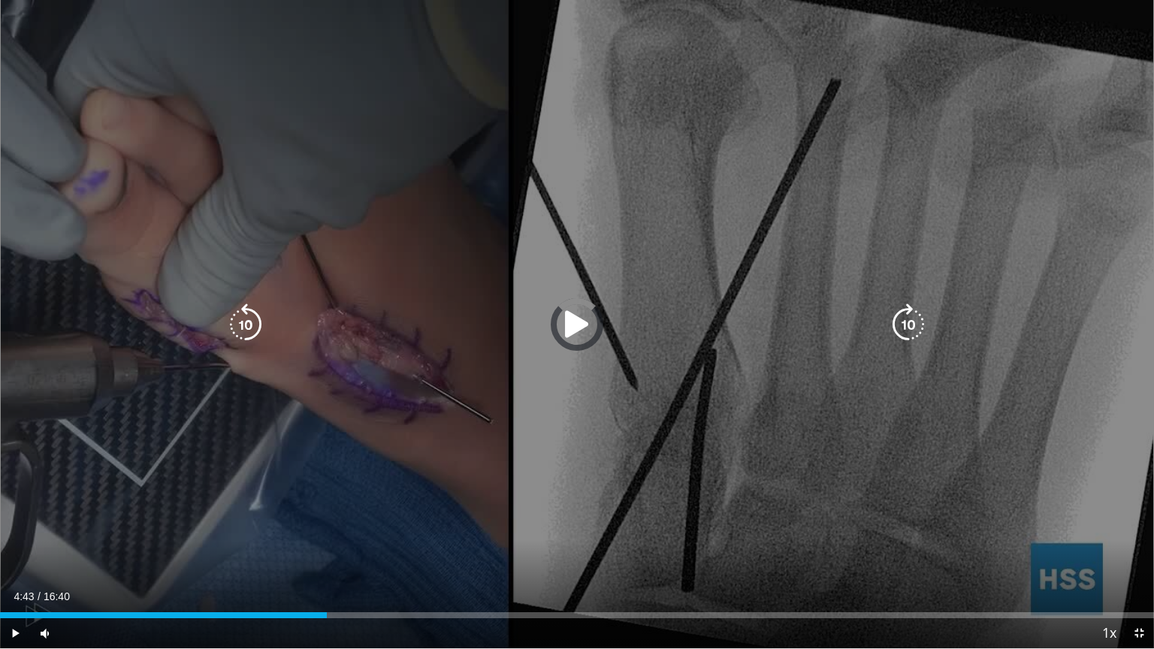
click at [592, 337] on icon "Video Player" at bounding box center [577, 325] width 42 height 42
click at [251, 331] on icon "Video Player" at bounding box center [246, 325] width 42 height 42
click at [577, 325] on icon "Video Player" at bounding box center [577, 325] width 42 height 42
click at [576, 325] on icon "Video Player" at bounding box center [577, 325] width 42 height 42
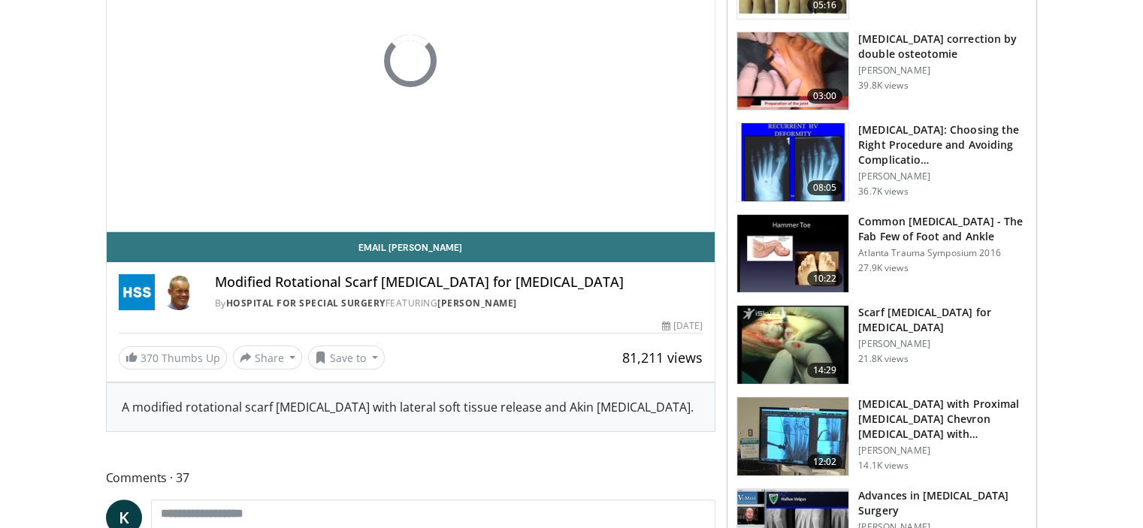
scroll to position [234, 0]
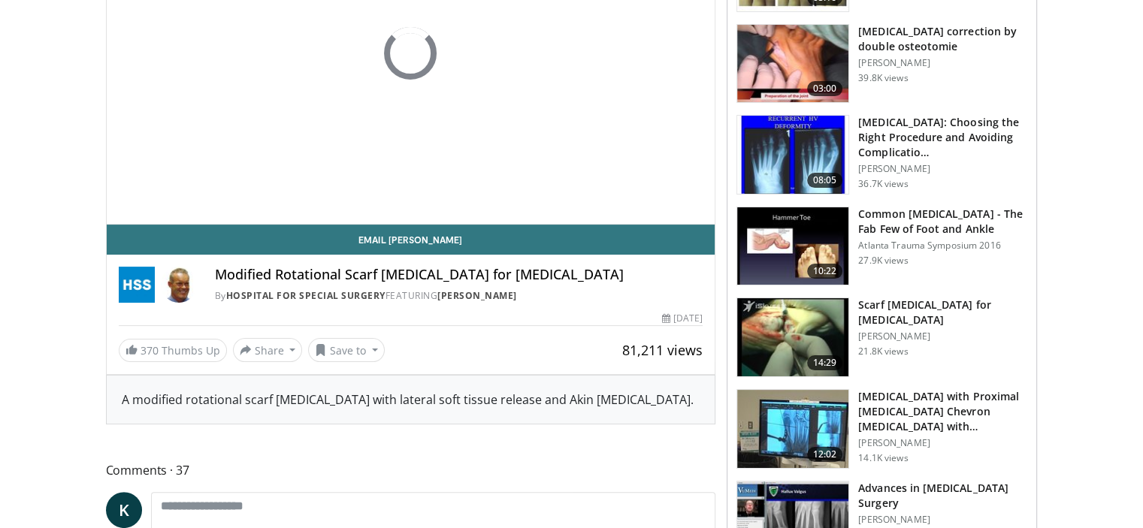
click at [767, 50] on img at bounding box center [792, 64] width 111 height 78
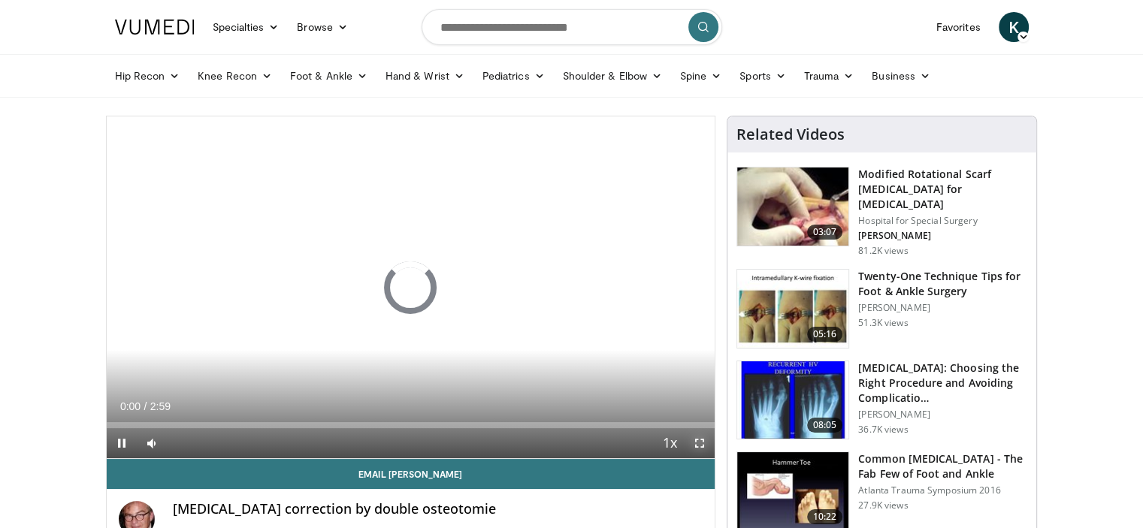
click at [705, 446] on span "Video Player" at bounding box center [700, 443] width 30 height 30
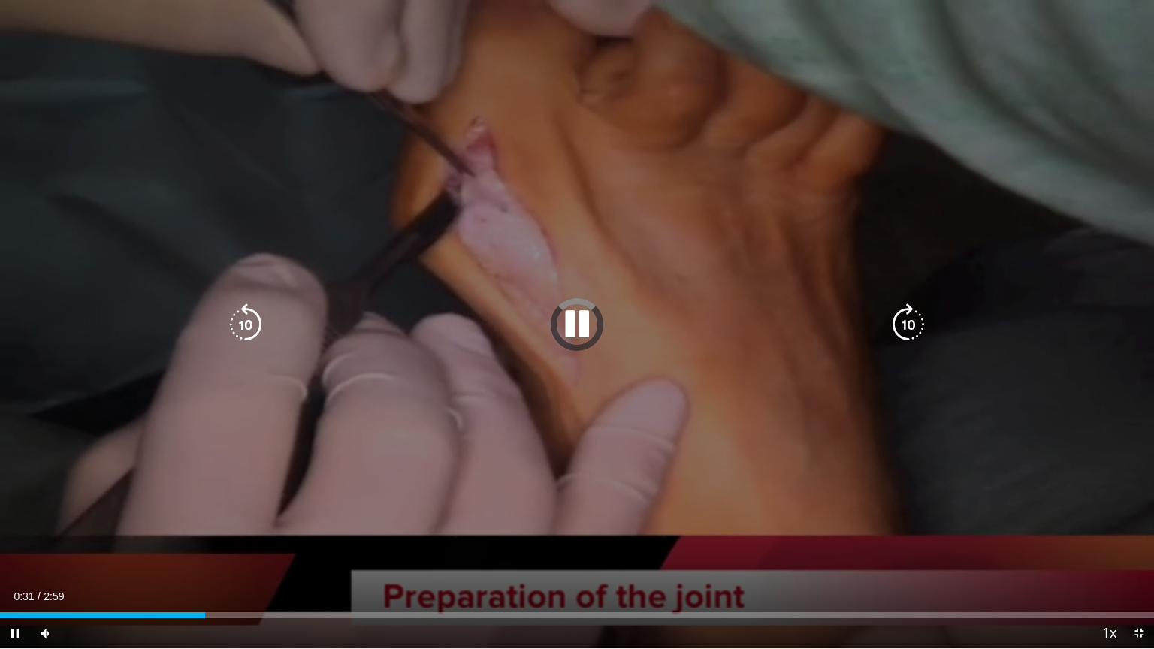
click at [575, 319] on icon "Video Player" at bounding box center [577, 325] width 42 height 42
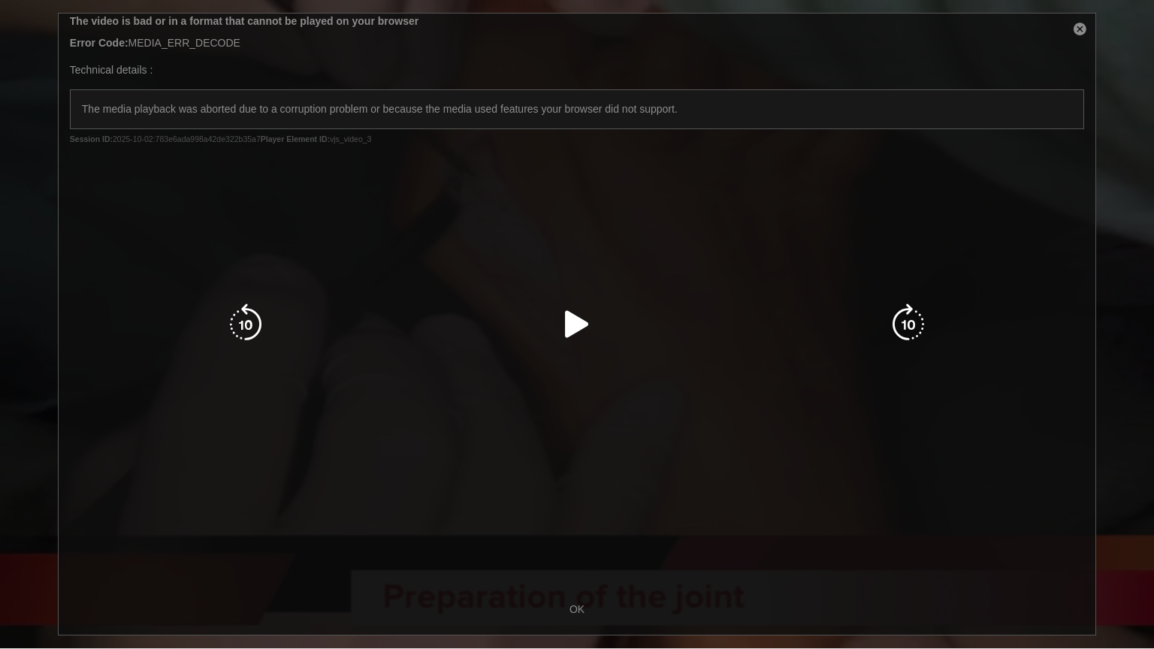
click at [579, 327] on icon "Video Player" at bounding box center [577, 325] width 42 height 42
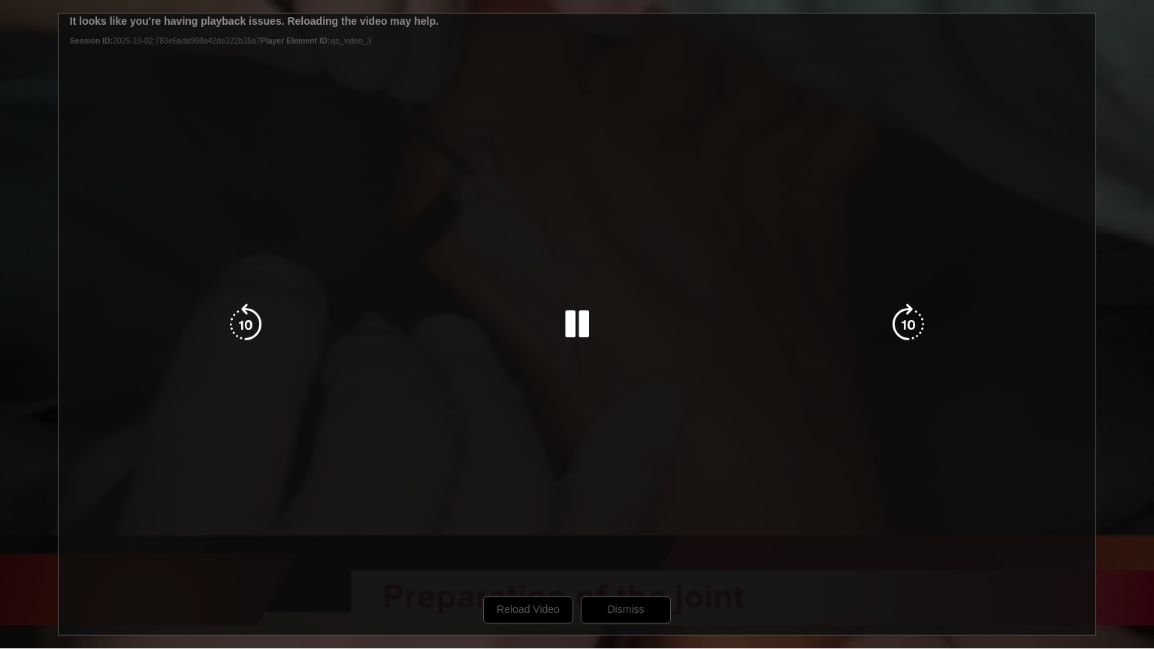
click at [502, 528] on div "10 seconds Tap to unmute" at bounding box center [577, 324] width 1154 height 649
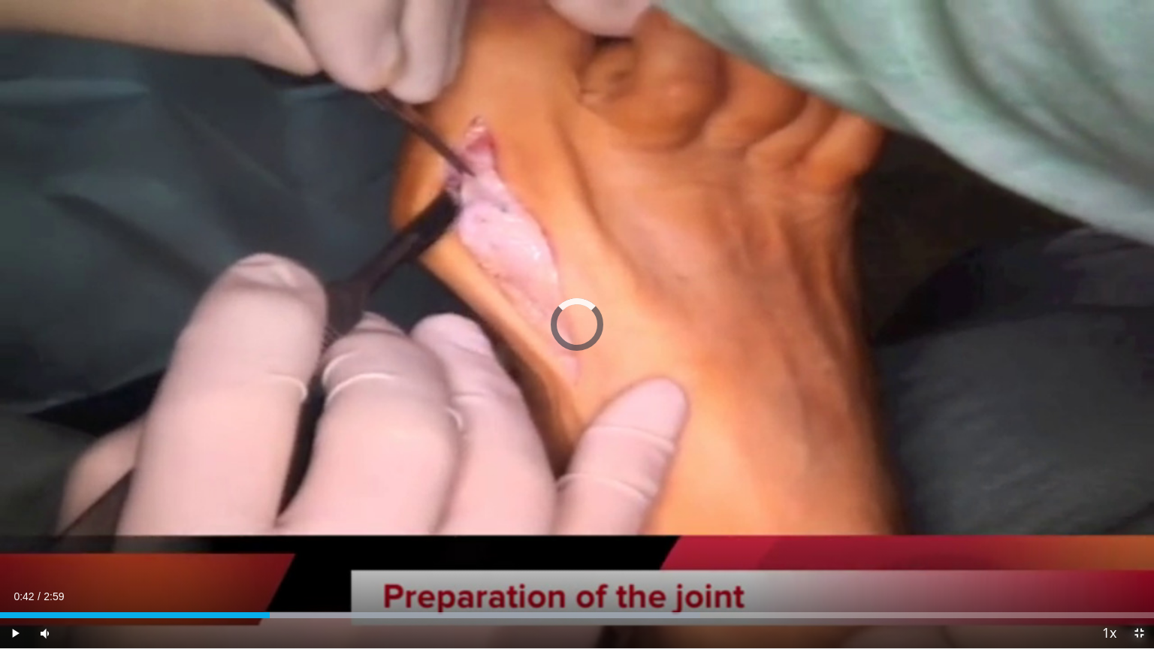
click at [1142, 528] on span "Video Player" at bounding box center [1139, 634] width 30 height 30
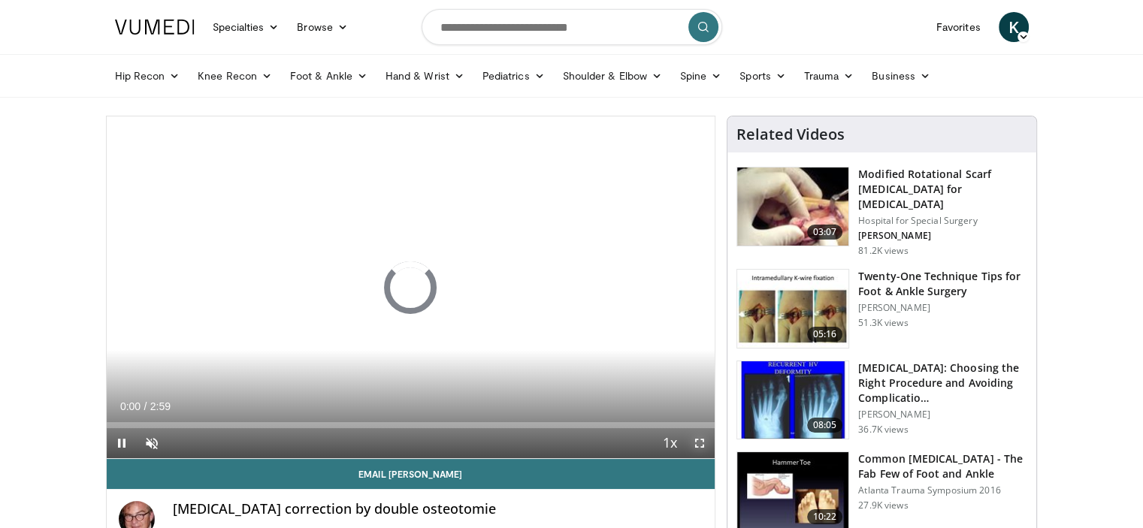
click at [700, 443] on span "Video Player" at bounding box center [700, 443] width 30 height 30
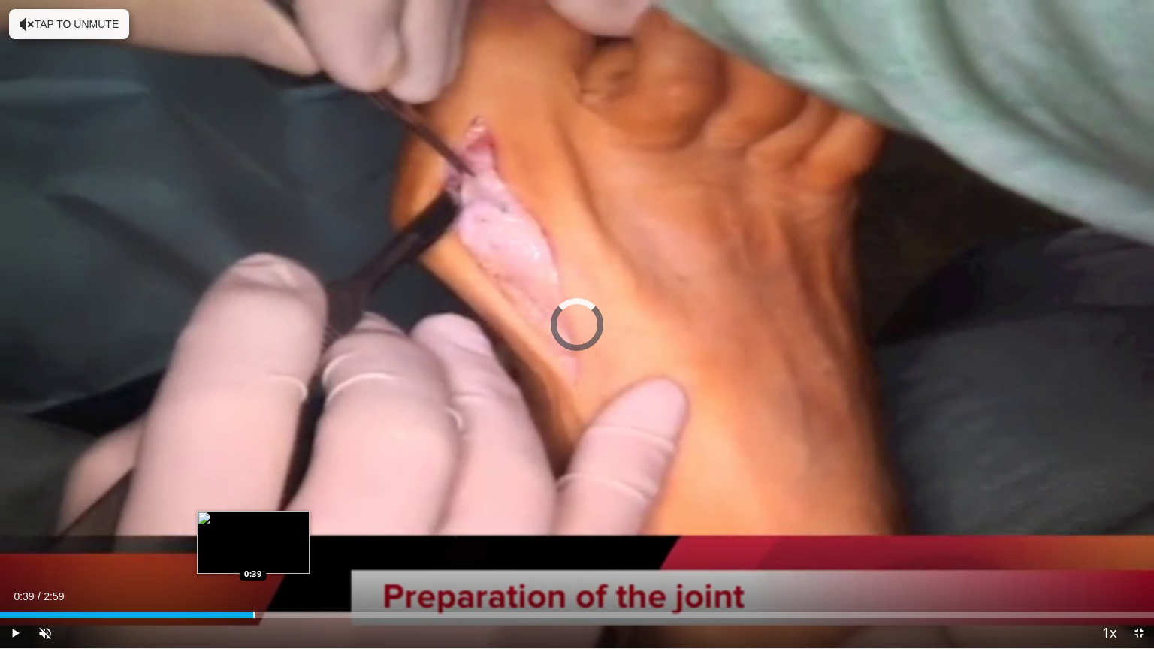
click at [253, 528] on div "Loaded : 5.47% 0:39 0:39" at bounding box center [577, 611] width 1154 height 14
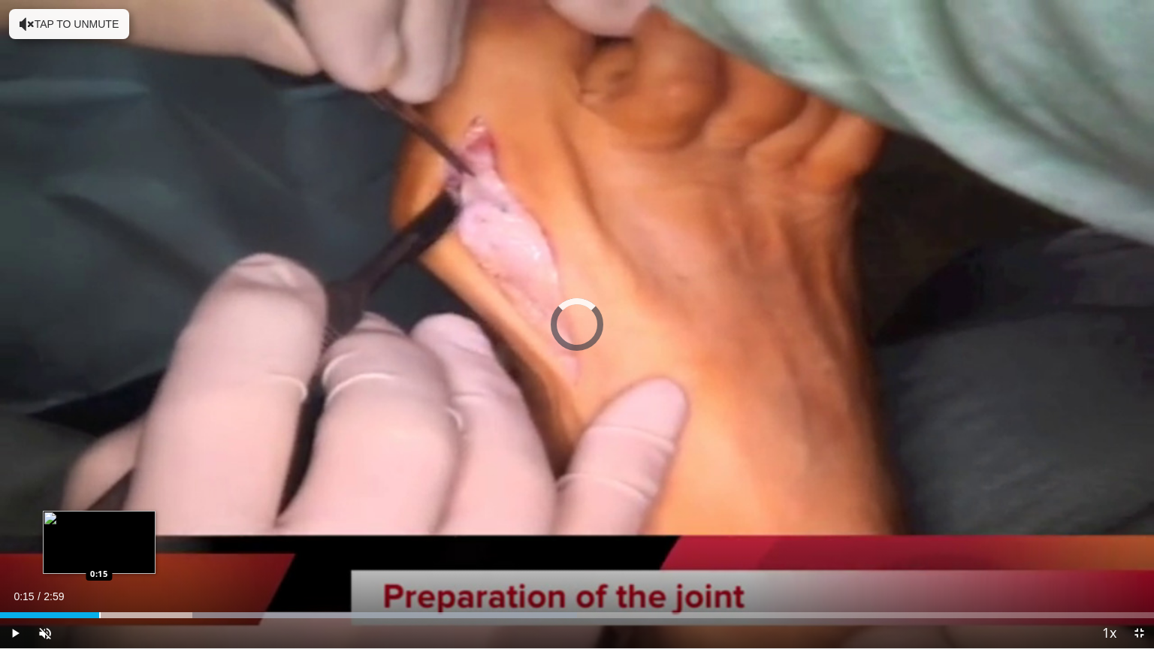
click at [99, 528] on div "Progress Bar" at bounding box center [100, 616] width 2 height 6
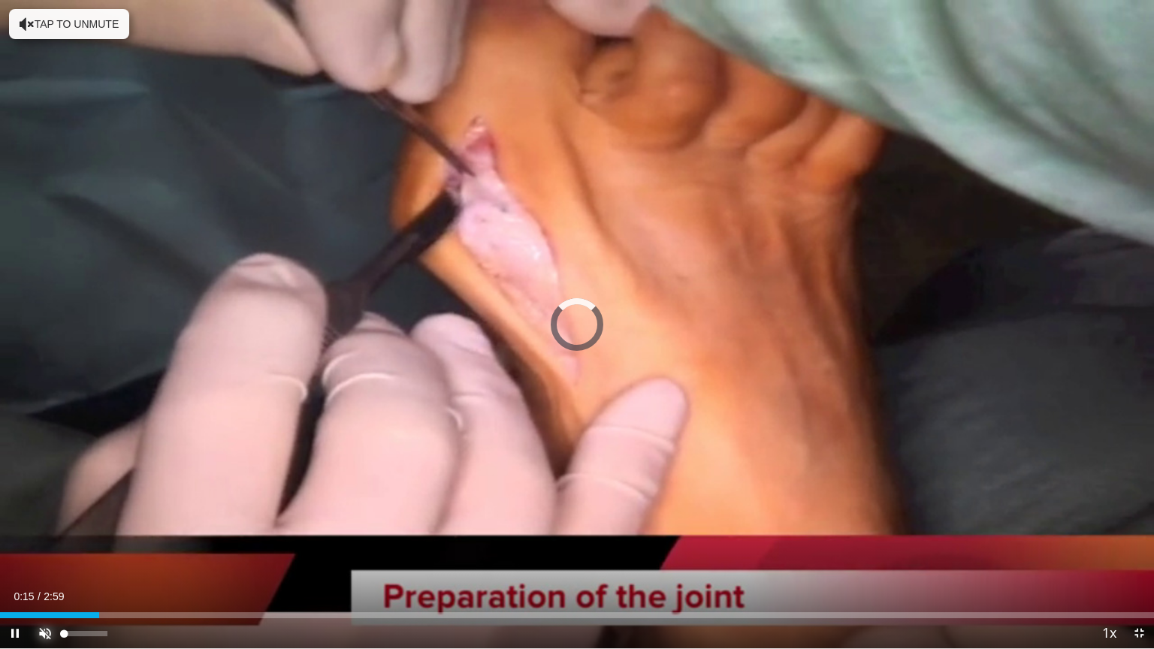
click at [45, 528] on span "Video Player" at bounding box center [45, 634] width 30 height 30
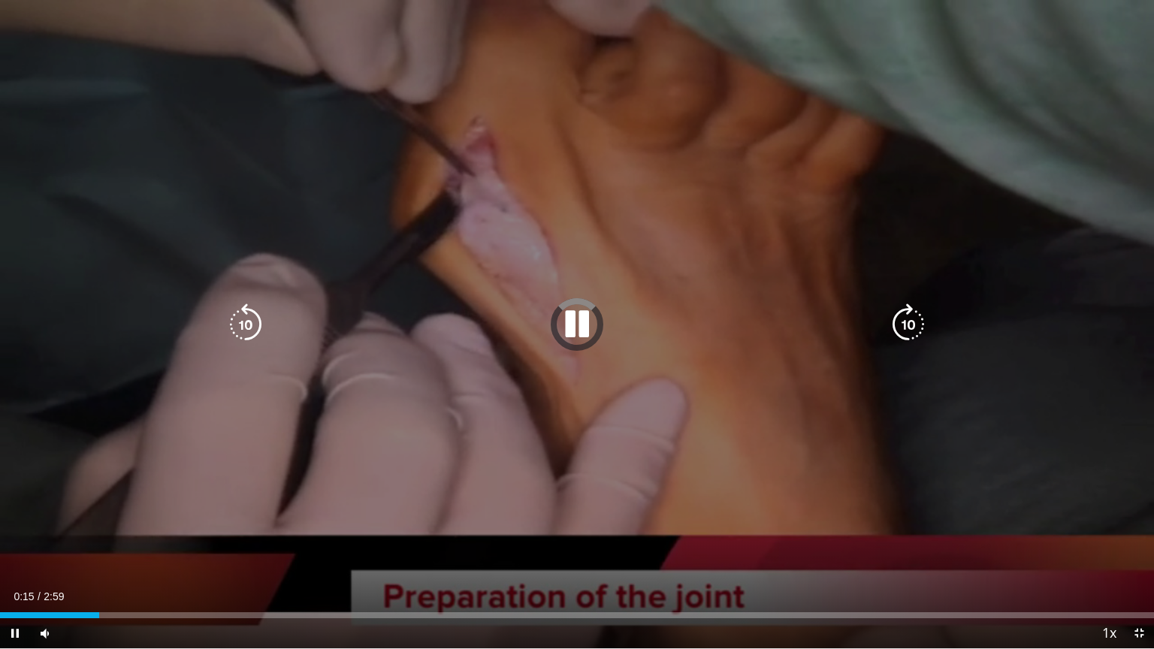
click at [386, 391] on div "10 seconds Tap to unmute" at bounding box center [577, 324] width 1154 height 649
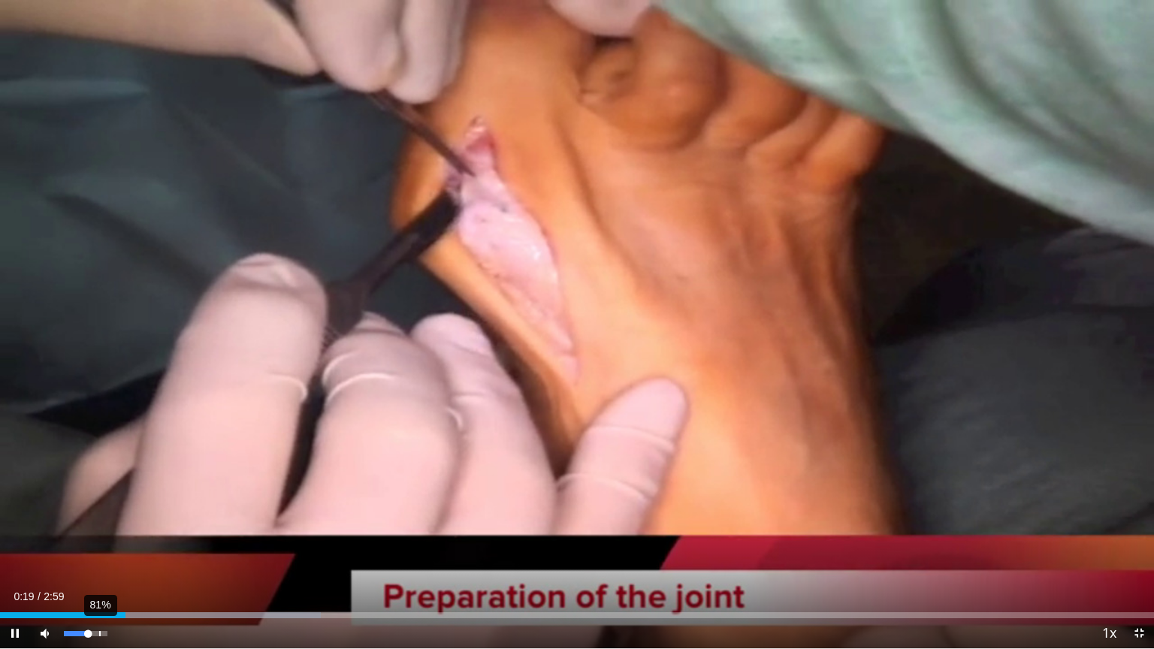
click at [99, 528] on div "81%" at bounding box center [85, 633] width 43 height 5
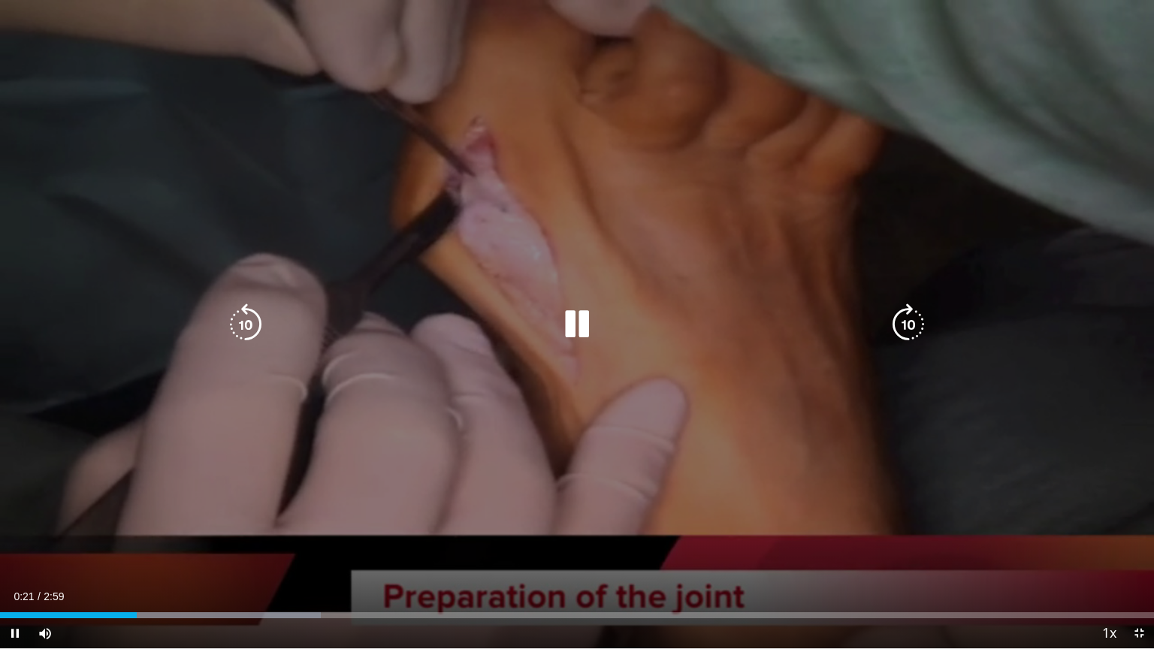
click at [287, 498] on div "10 seconds Tap to unmute" at bounding box center [577, 324] width 1154 height 649
click at [582, 322] on icon "Video Player" at bounding box center [577, 325] width 42 height 42
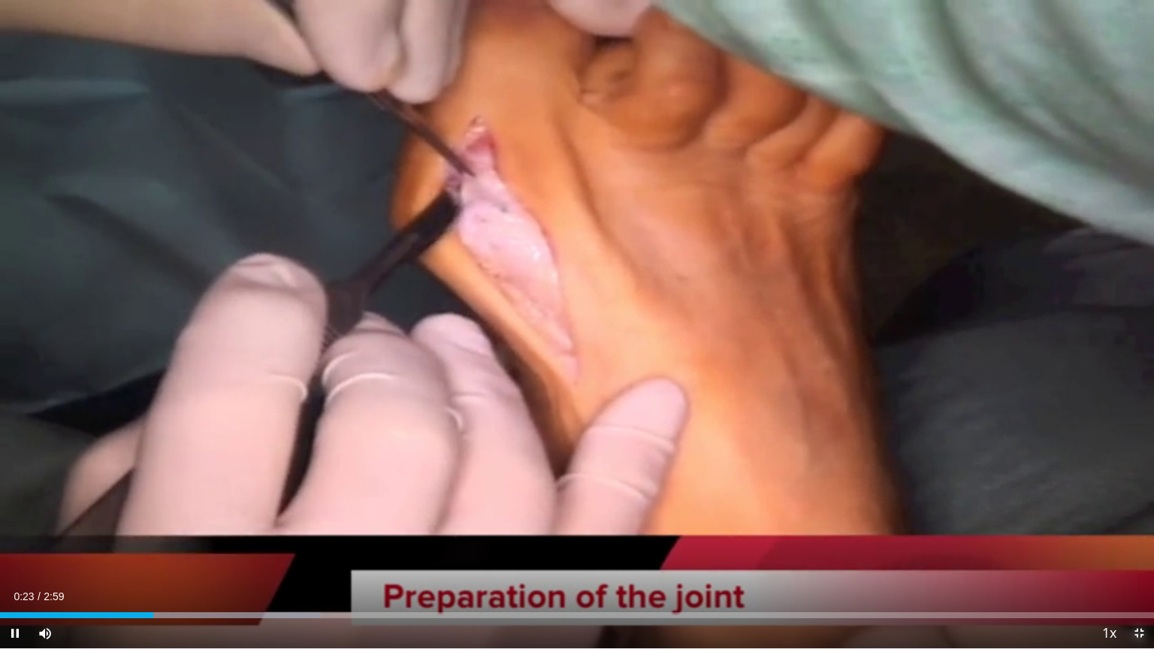
click at [1142, 528] on span "Video Player" at bounding box center [1139, 634] width 30 height 30
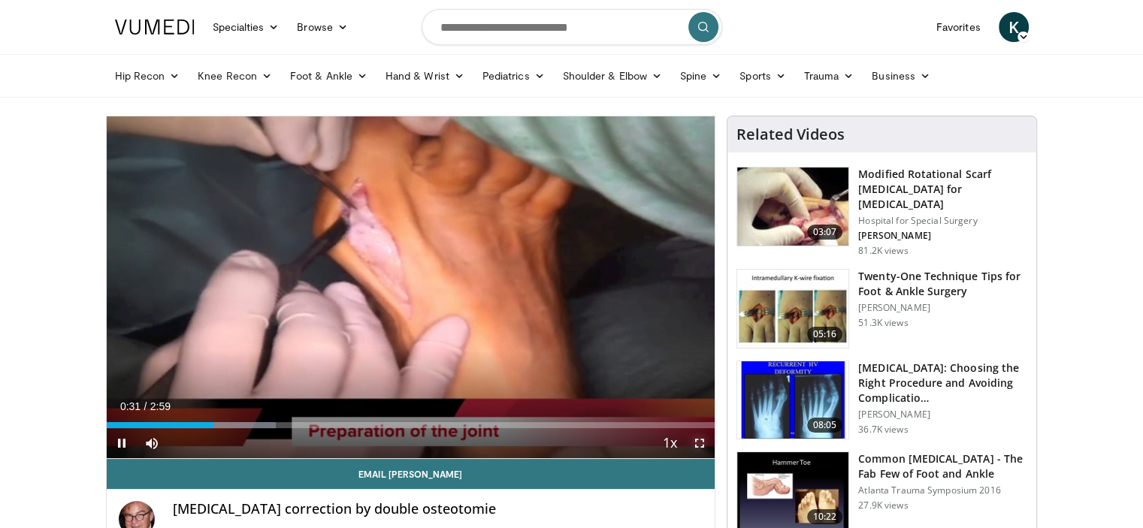
click at [698, 445] on span "Video Player" at bounding box center [700, 443] width 30 height 30
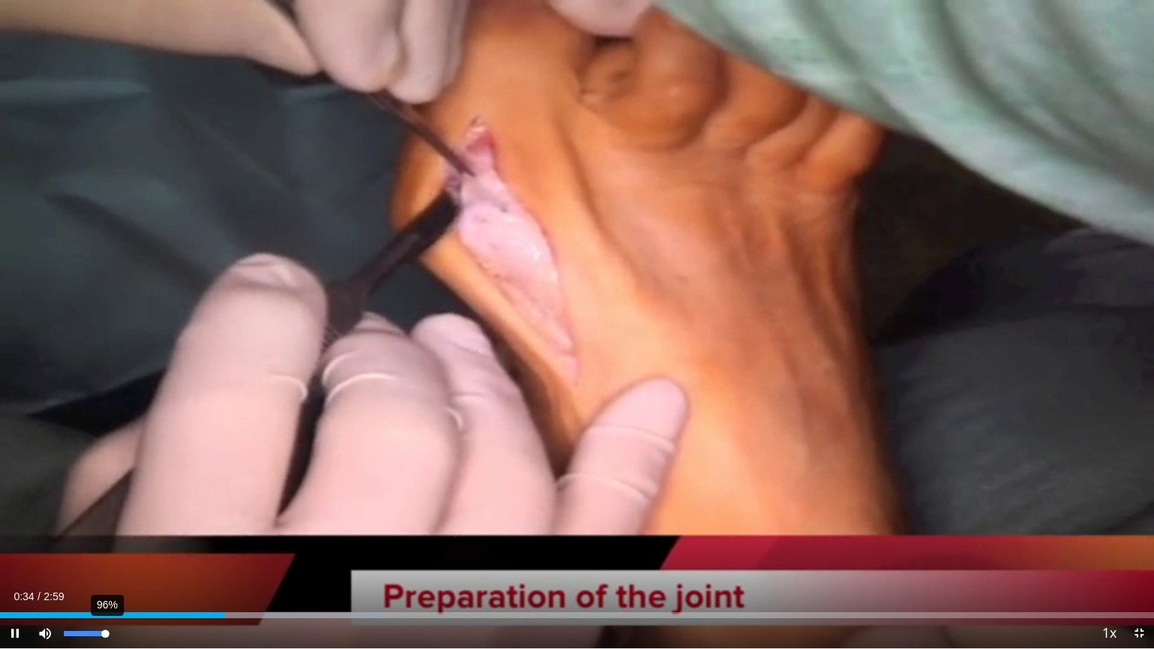
click at [105, 528] on div "96%" at bounding box center [85, 633] width 43 height 5
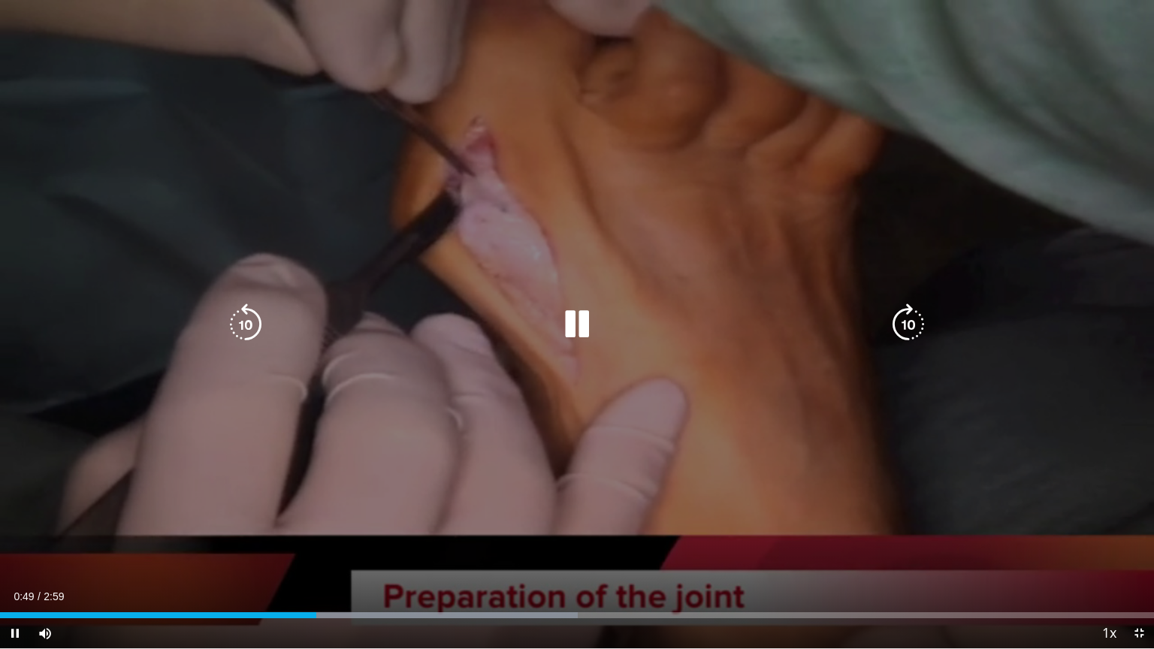
click at [585, 324] on icon "Video Player" at bounding box center [577, 325] width 42 height 42
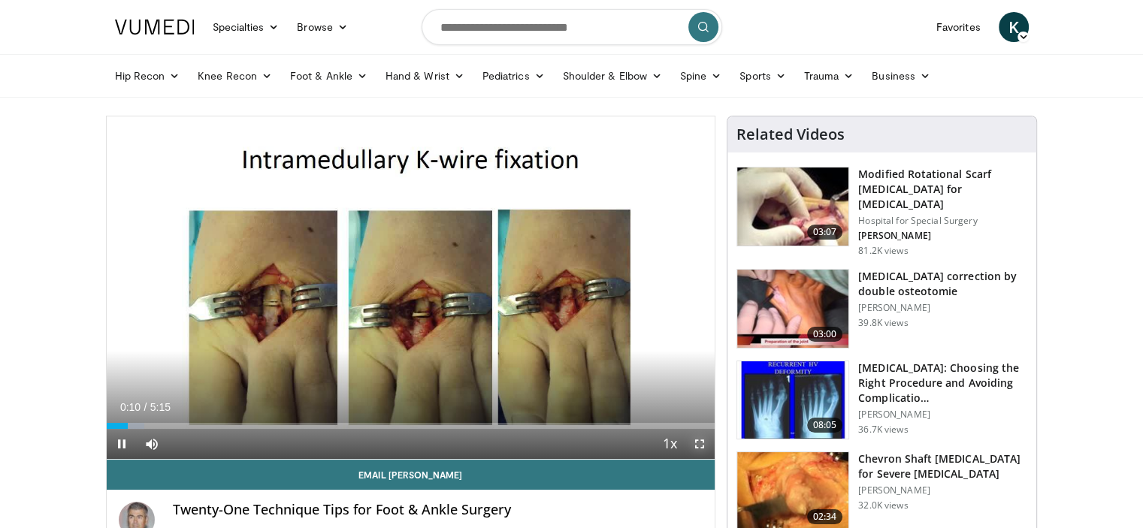
click at [698, 447] on span "Video Player" at bounding box center [700, 444] width 30 height 30
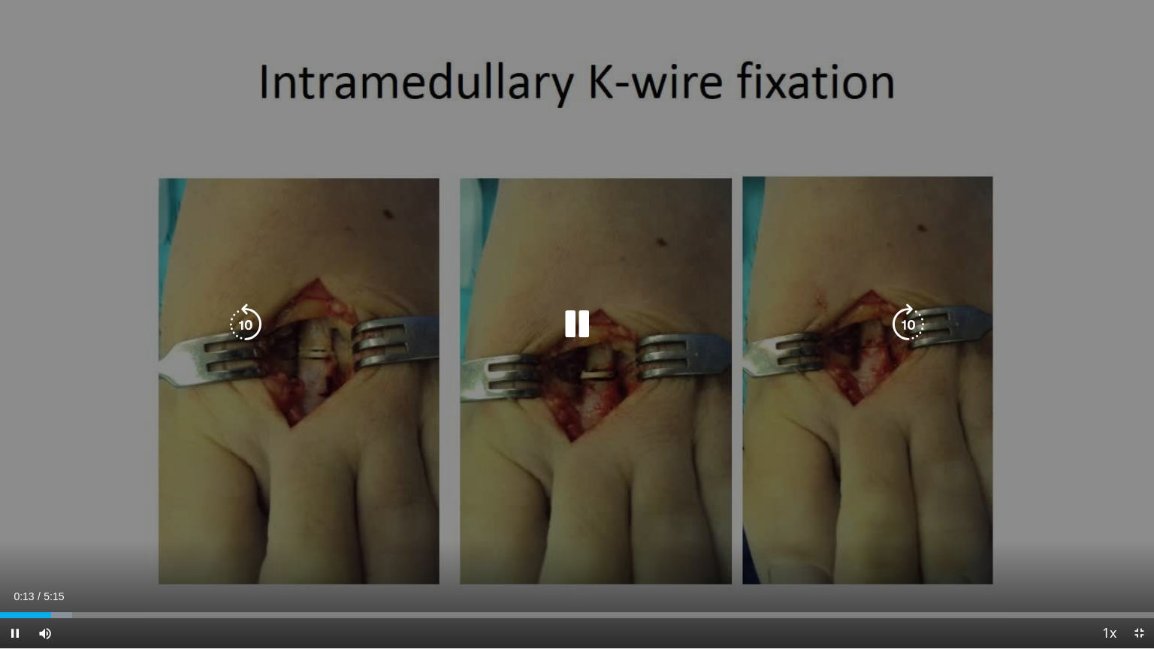
click at [540, 377] on div "10 seconds Tap to unmute" at bounding box center [577, 324] width 1154 height 649
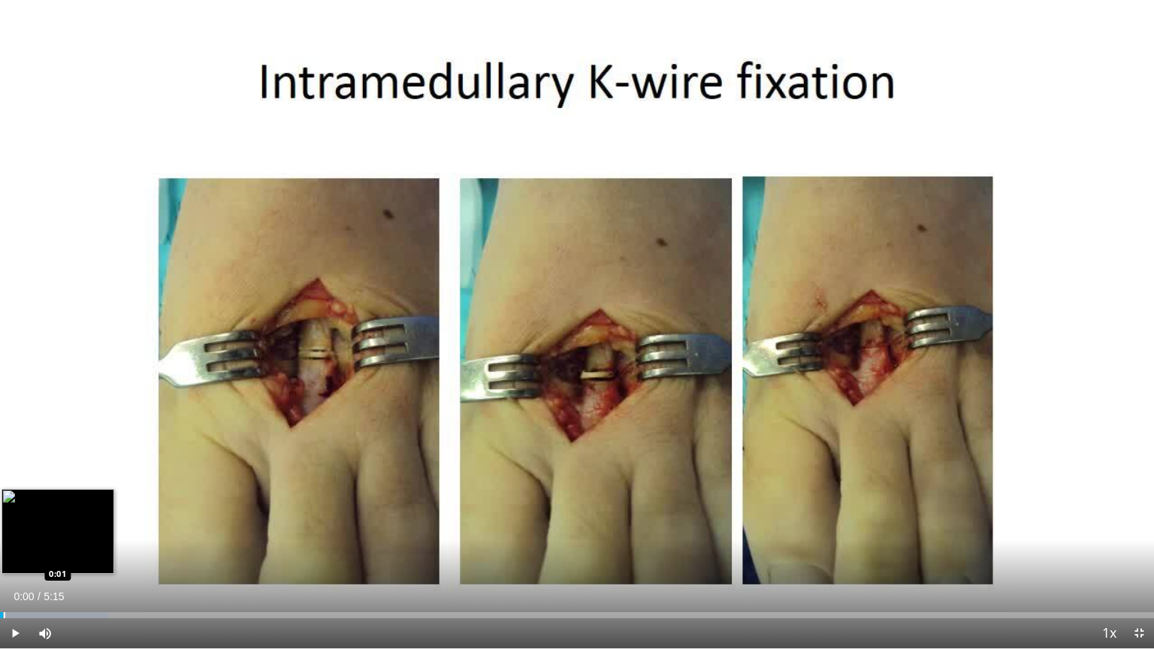
click at [3, 528] on div "Loaded : 9.42% 0:00 0:01" at bounding box center [577, 616] width 1154 height 6
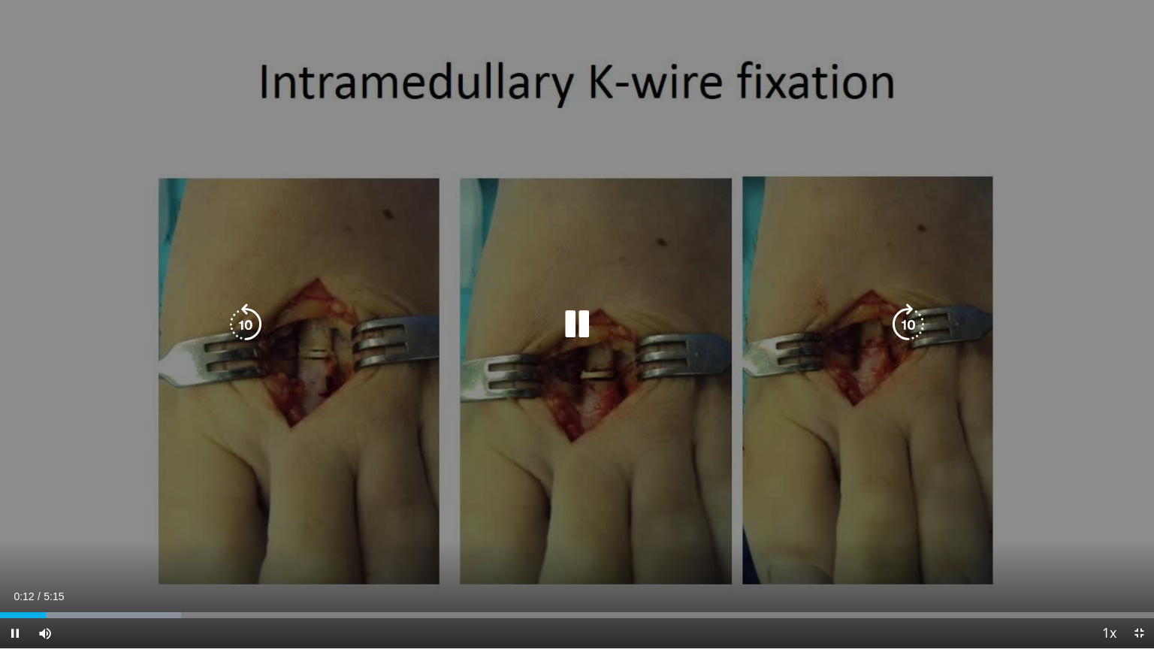
click at [516, 265] on div "10 seconds Tap to unmute" at bounding box center [577, 324] width 1154 height 649
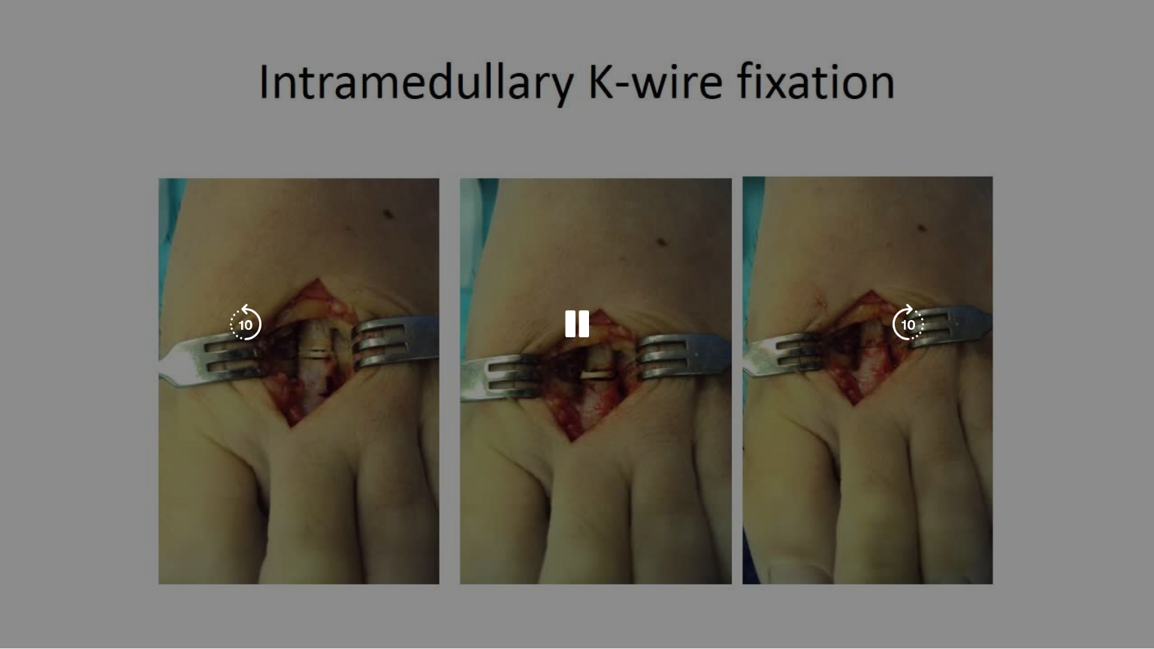
click at [516, 265] on div "10 seconds Tap to unmute" at bounding box center [577, 324] width 1154 height 649
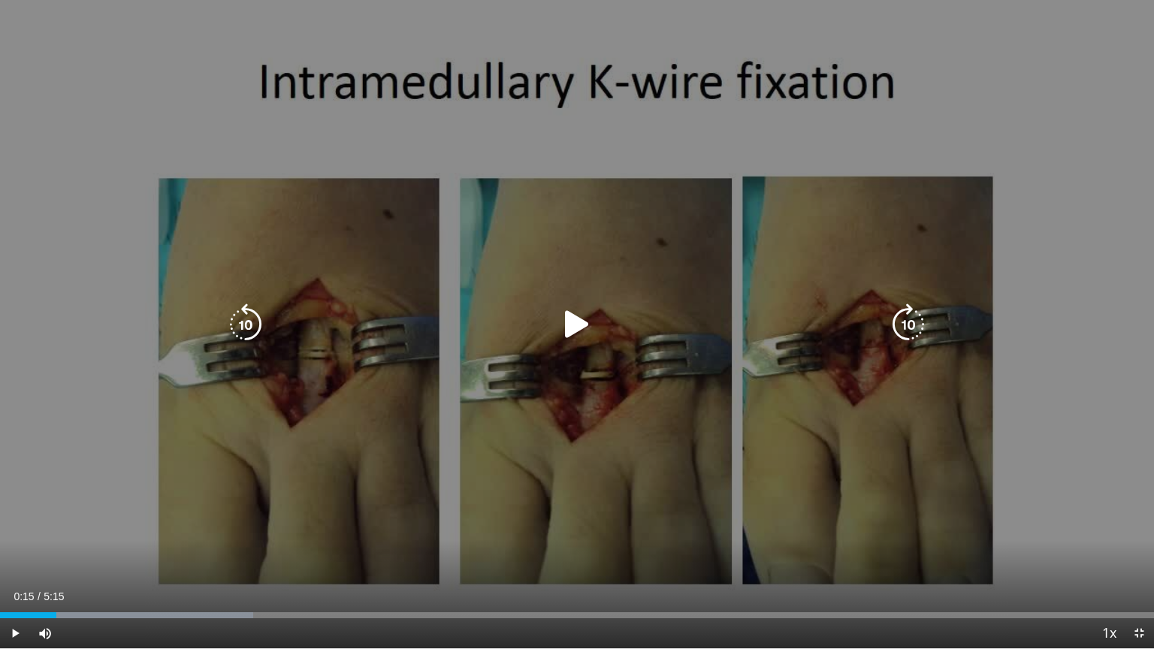
click at [549, 238] on div "10 seconds Tap to unmute" at bounding box center [577, 324] width 1154 height 649
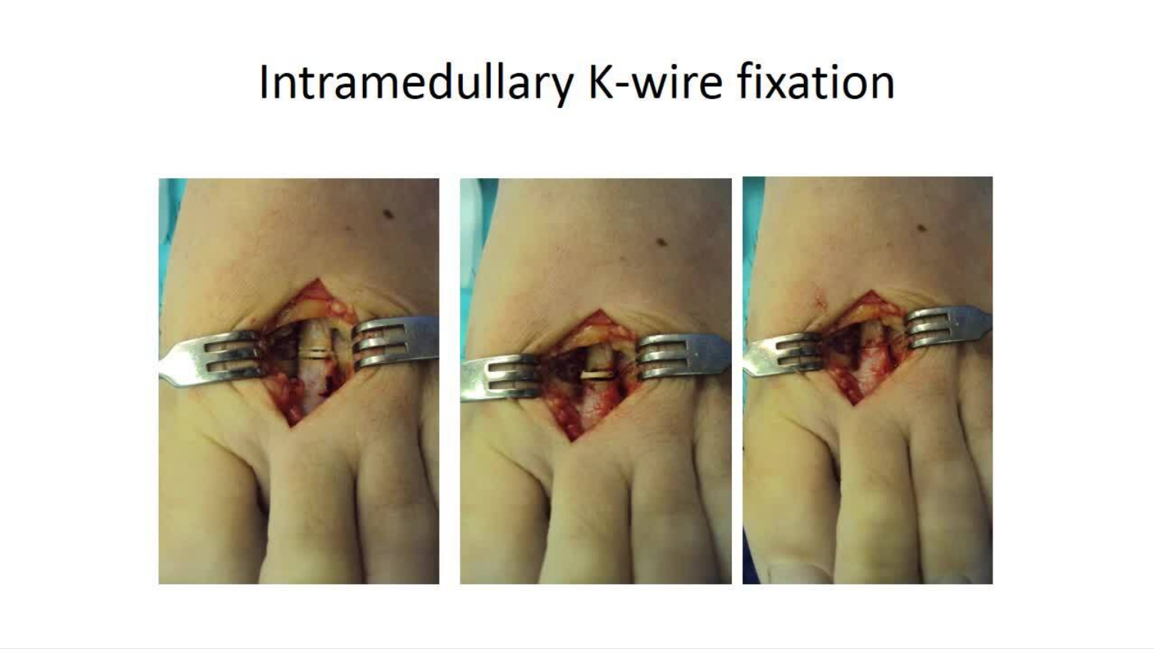
click at [549, 238] on div "10 seconds Tap to unmute" at bounding box center [577, 324] width 1154 height 649
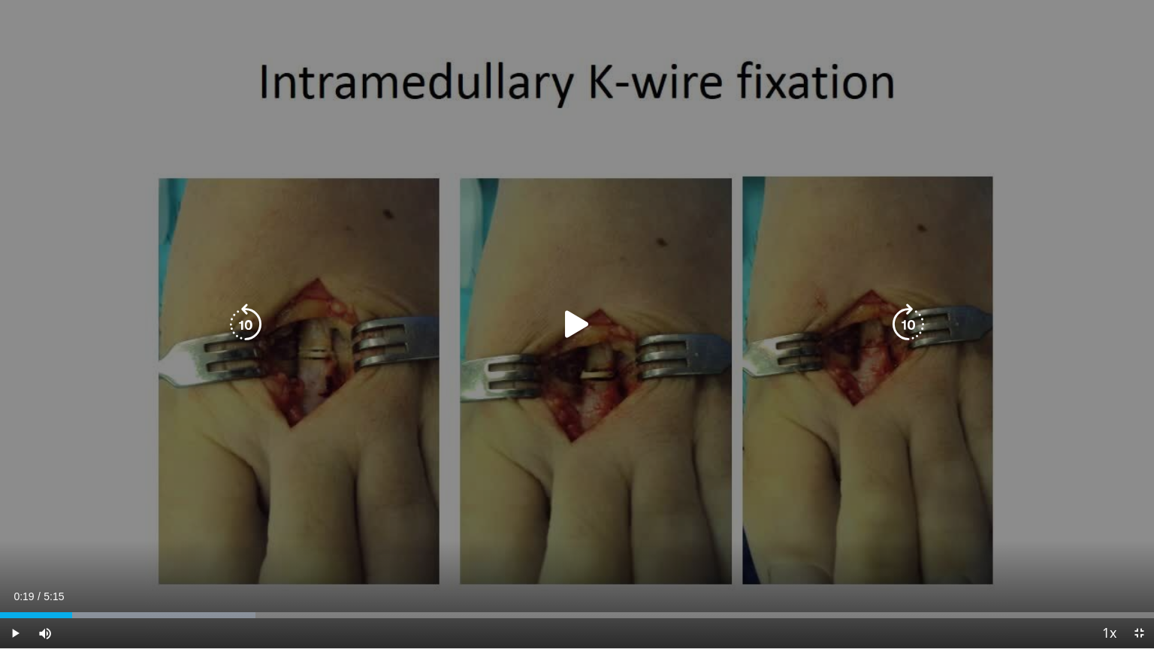
click at [602, 213] on div "10 seconds Tap to unmute" at bounding box center [577, 324] width 1154 height 649
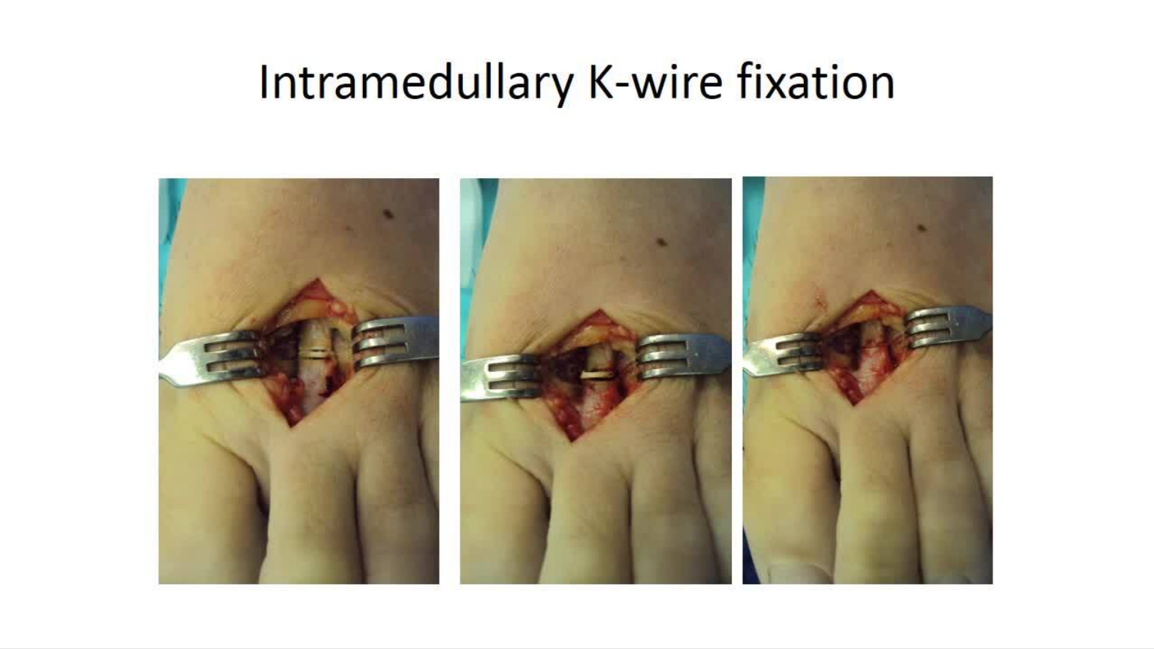
click at [581, 317] on div "10 seconds Tap to unmute" at bounding box center [577, 324] width 1154 height 649
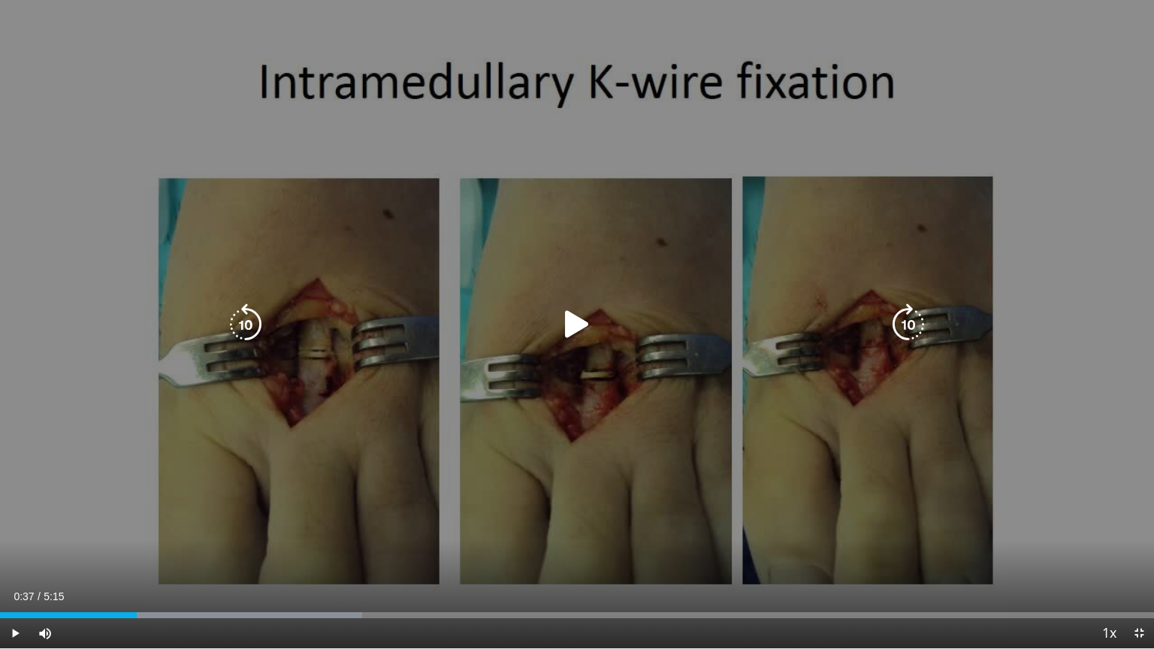
click at [581, 328] on icon "Video Player" at bounding box center [577, 325] width 42 height 42
click at [553, 294] on div "10 seconds Tap to unmute" at bounding box center [577, 324] width 1154 height 649
click at [648, 229] on div "10 seconds Tap to unmute" at bounding box center [577, 324] width 1154 height 649
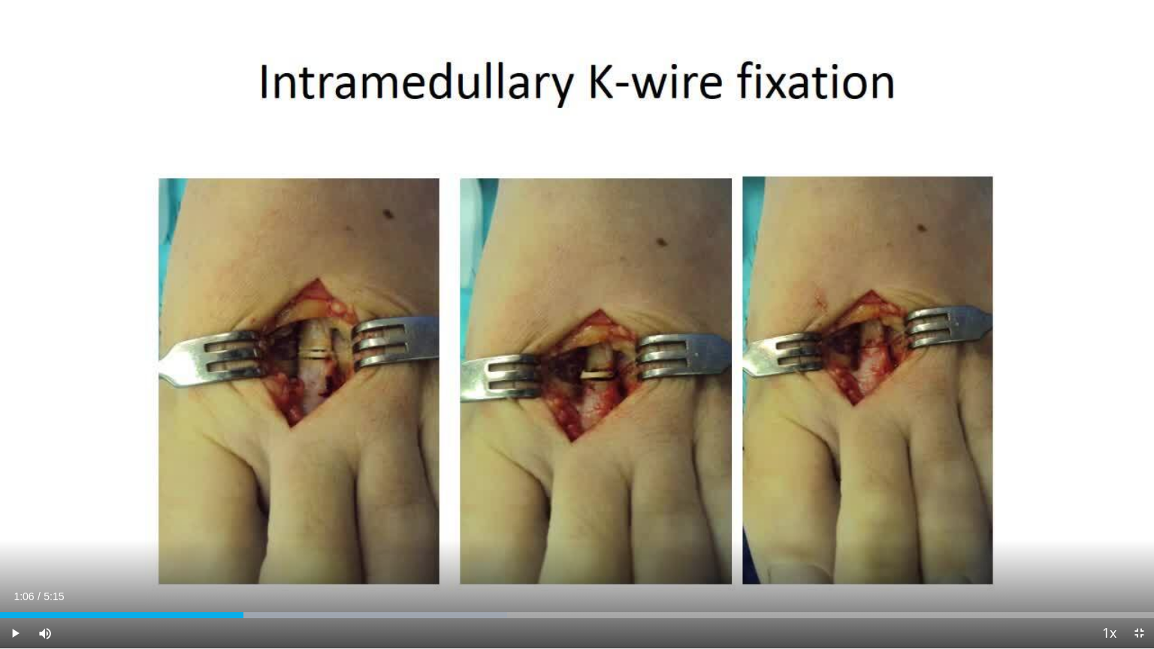
click at [582, 325] on div "10 seconds Tap to unmute" at bounding box center [577, 324] width 1154 height 649
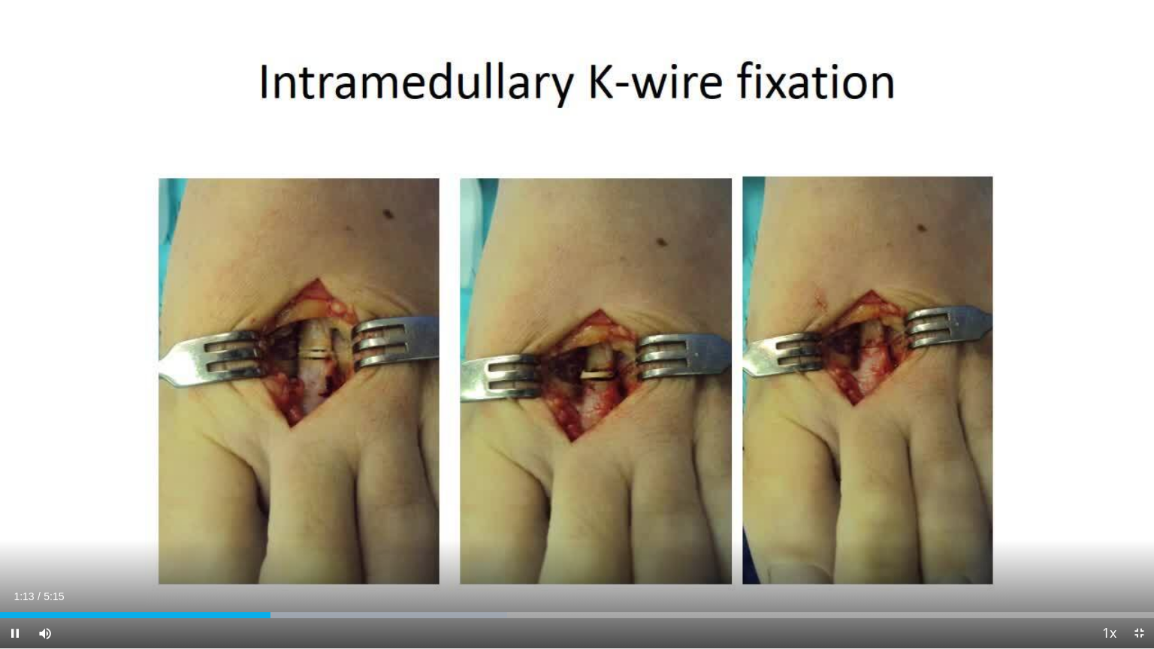
click at [582, 325] on div "10 seconds Tap to unmute" at bounding box center [577, 324] width 1154 height 649
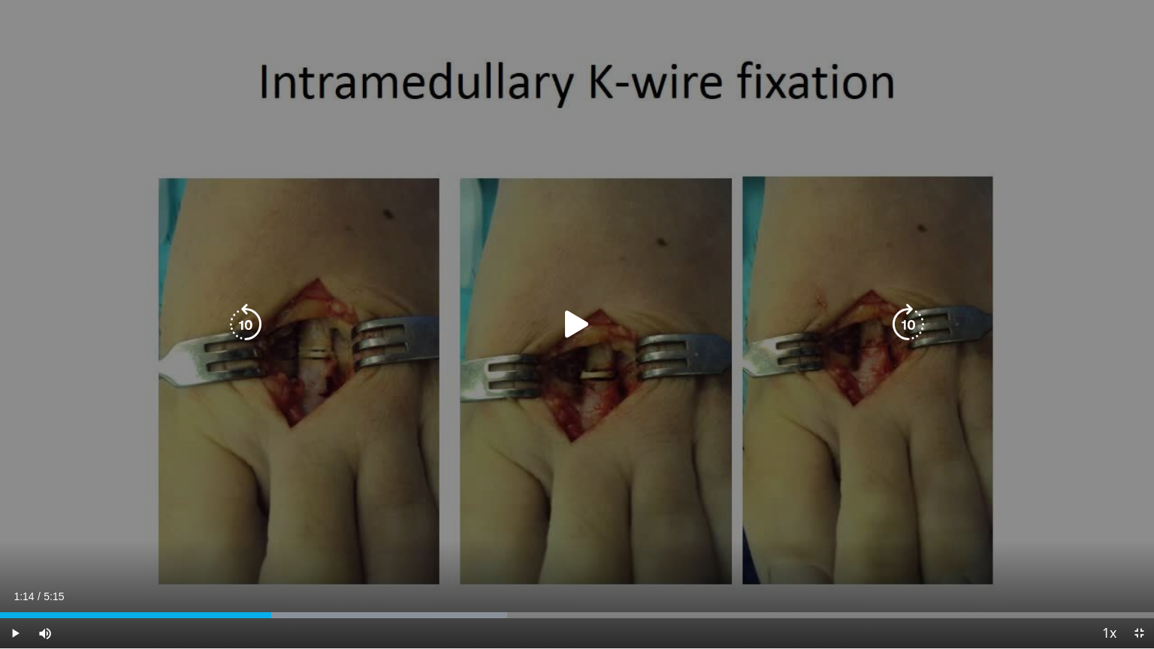
click at [547, 326] on div "Video Player" at bounding box center [577, 325] width 693 height 30
click at [576, 322] on icon "Video Player" at bounding box center [577, 325] width 42 height 42
click at [679, 269] on div "10 seconds Tap to unmute" at bounding box center [577, 324] width 1154 height 649
click at [615, 325] on div "Video Player" at bounding box center [577, 325] width 693 height 30
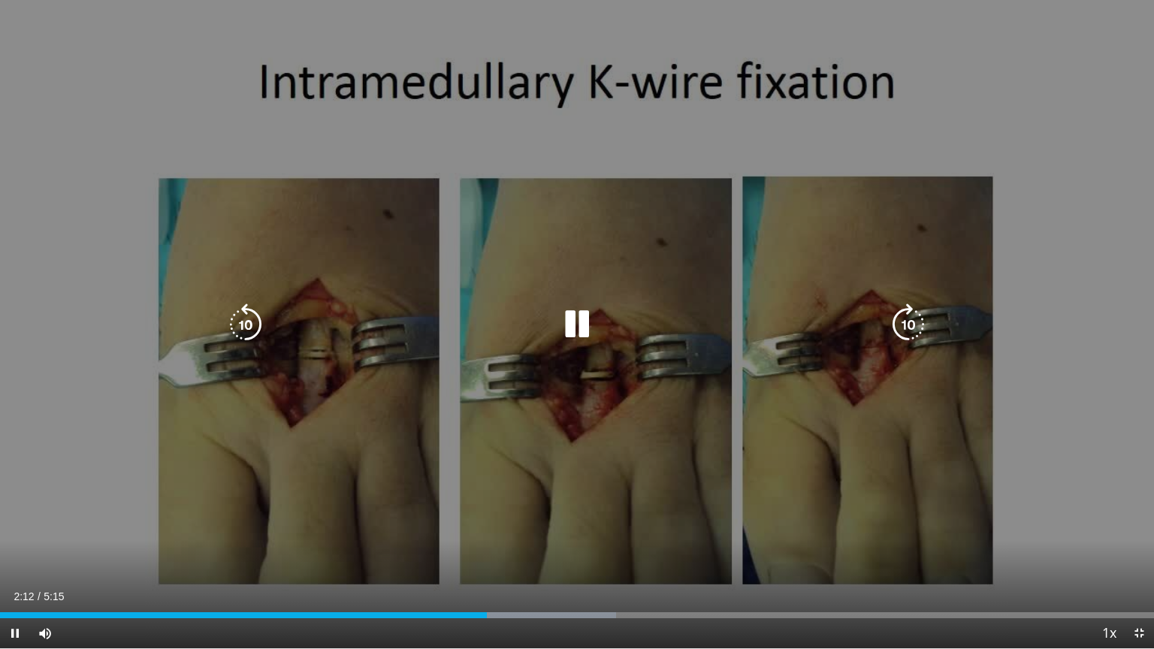
click at [570, 337] on icon "Video Player" at bounding box center [577, 325] width 42 height 42
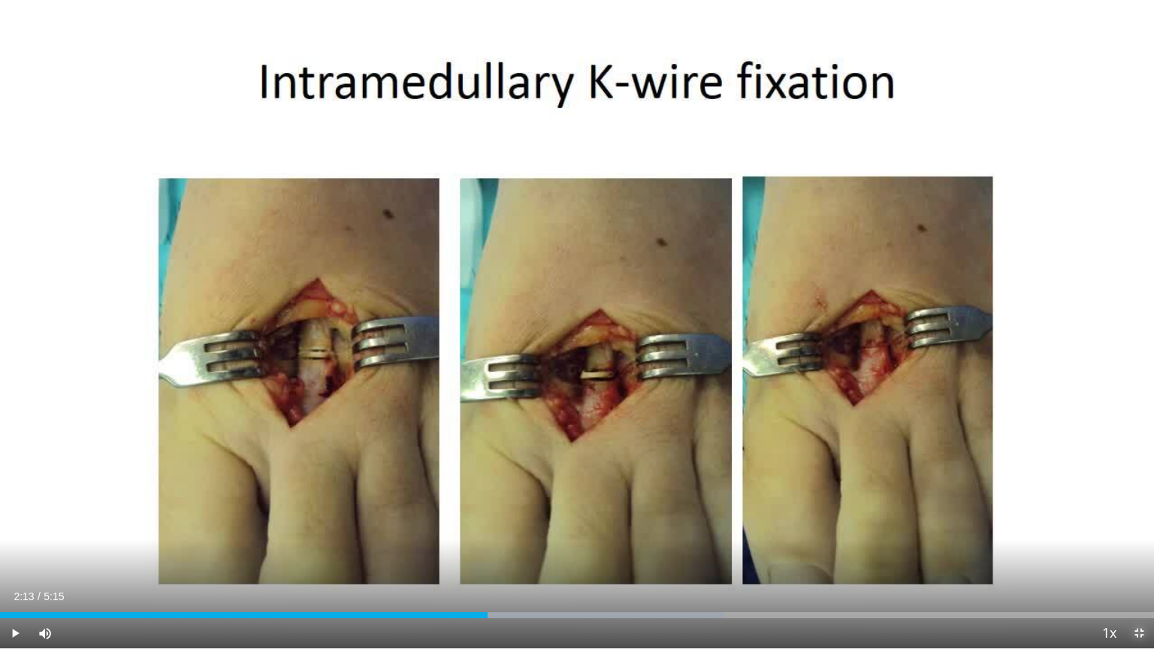
click at [1142, 528] on span "Video Player" at bounding box center [1139, 634] width 30 height 30
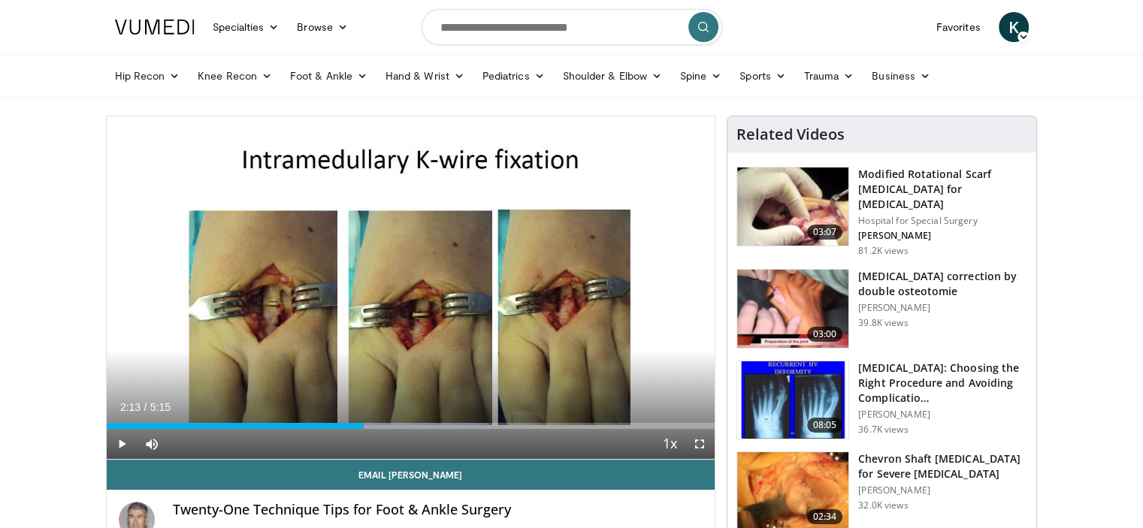
click at [791, 380] on img at bounding box center [792, 401] width 111 height 78
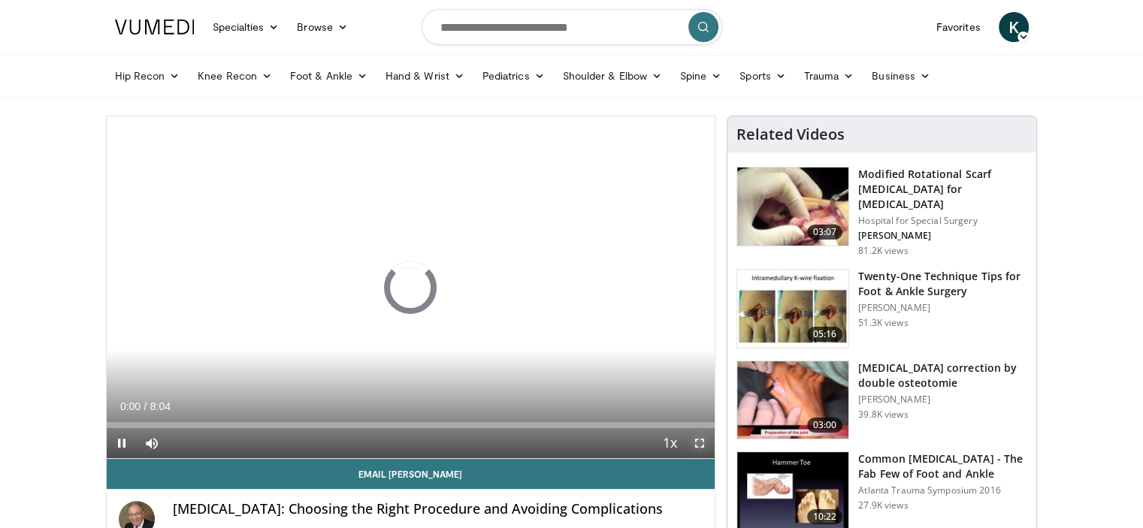
click at [700, 437] on span "Video Player" at bounding box center [700, 443] width 30 height 30
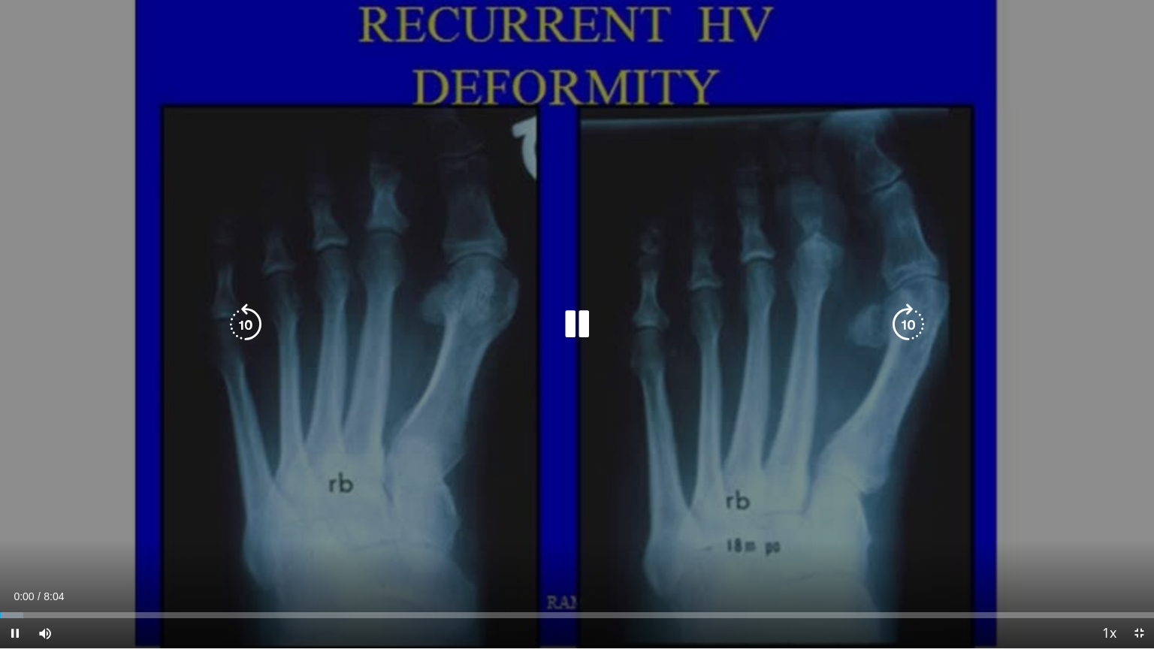
click at [580, 322] on icon "Video Player" at bounding box center [577, 325] width 42 height 42
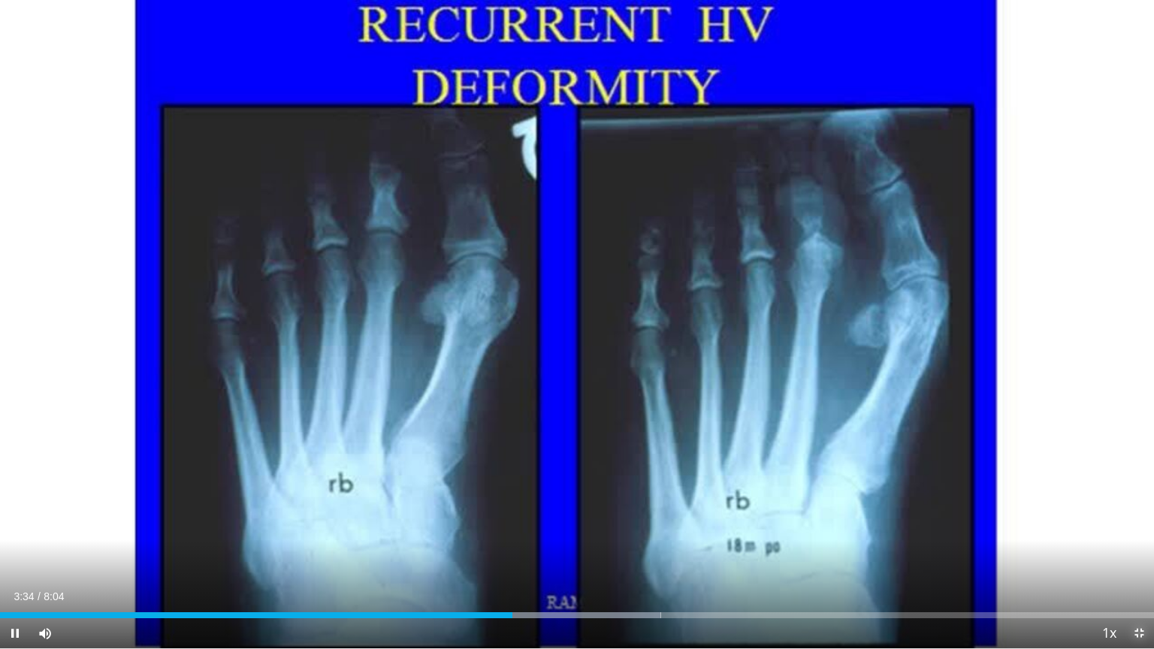
click at [1138, 528] on span "Video Player" at bounding box center [1139, 634] width 30 height 30
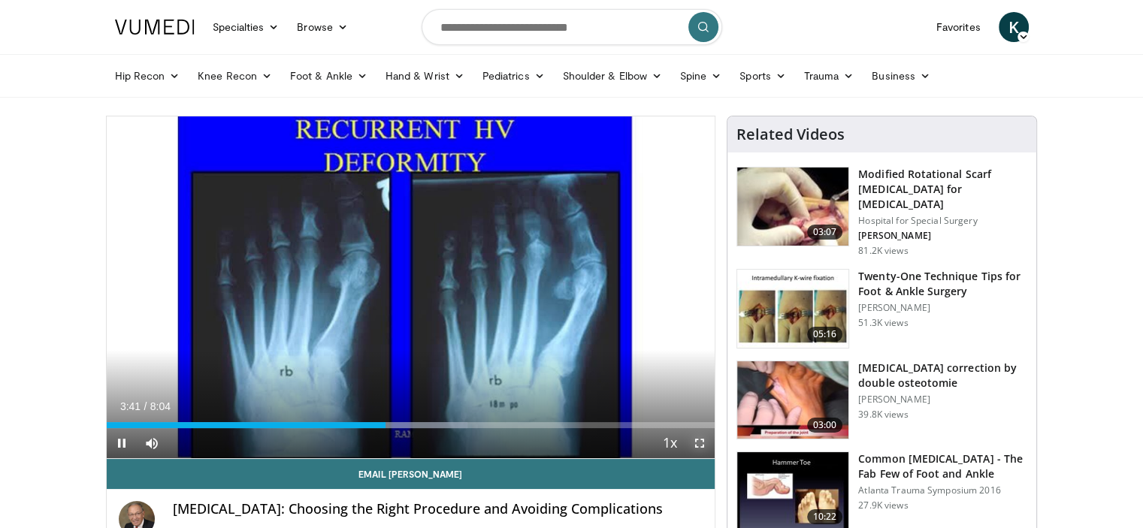
click at [703, 441] on span "Video Player" at bounding box center [700, 443] width 30 height 30
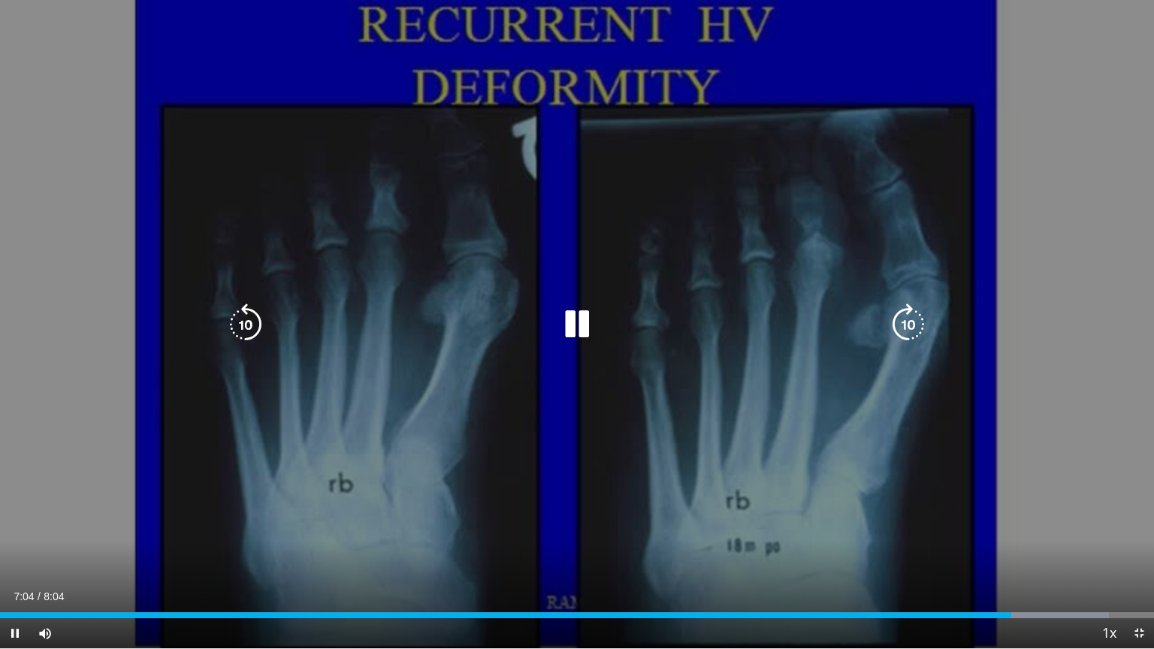
click at [571, 327] on icon "Video Player" at bounding box center [577, 325] width 42 height 42
click at [651, 299] on div "10 seconds Tap to unmute" at bounding box center [577, 324] width 1154 height 649
